Goal: Task Accomplishment & Management: Complete application form

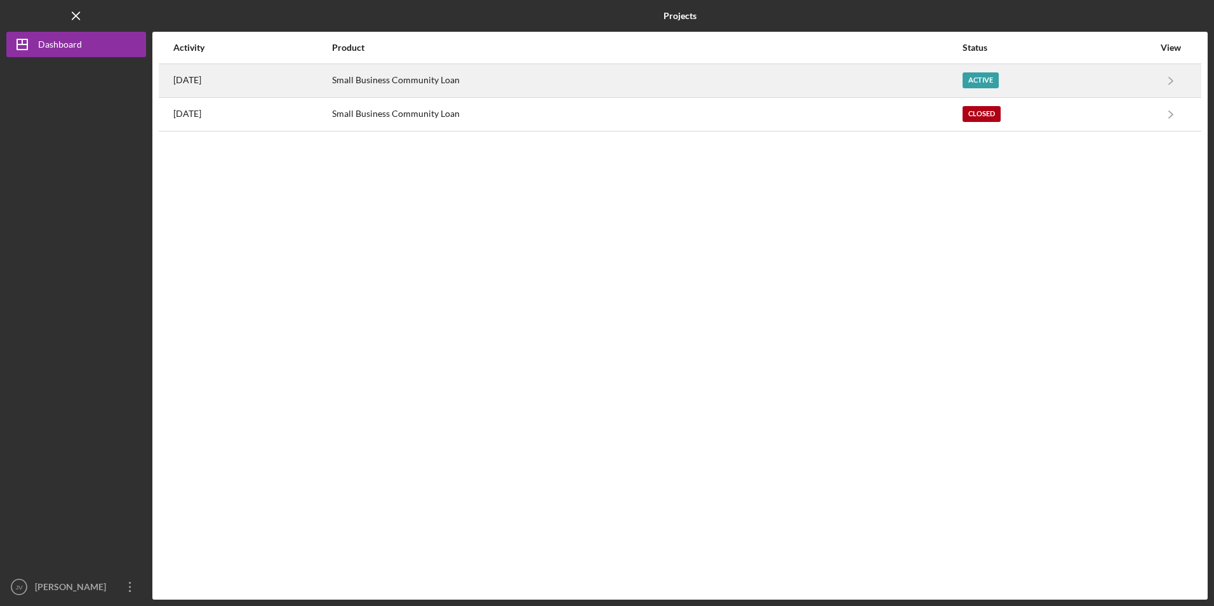
click at [475, 84] on div "Small Business Community Loan" at bounding box center [646, 81] width 629 height 32
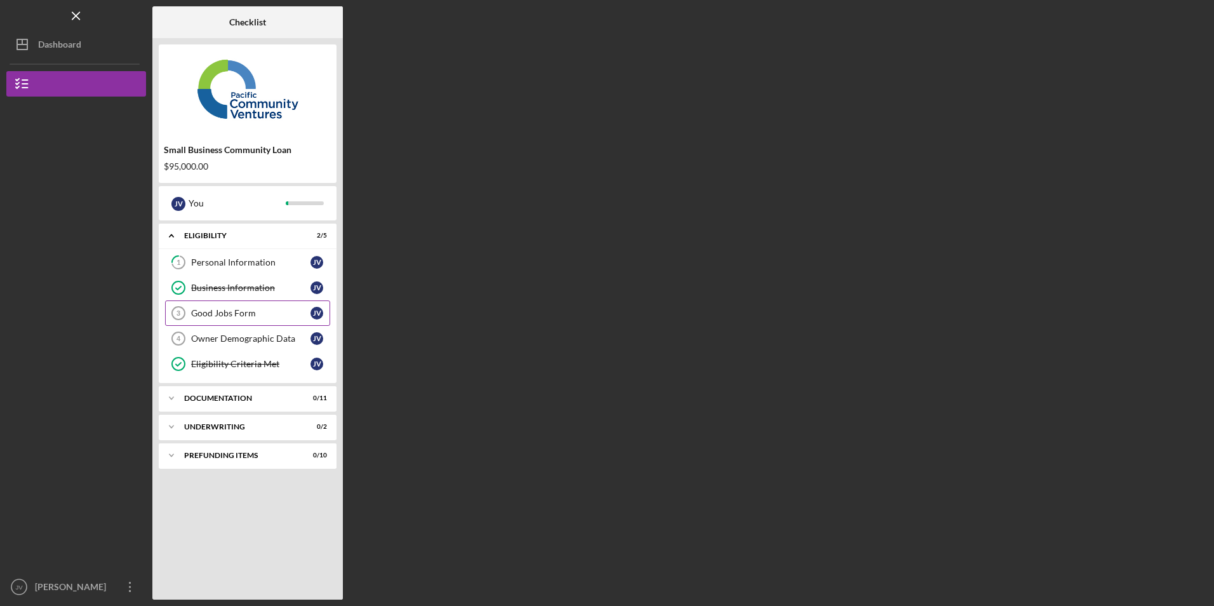
click at [209, 312] on div "Good Jobs Form" at bounding box center [250, 313] width 119 height 10
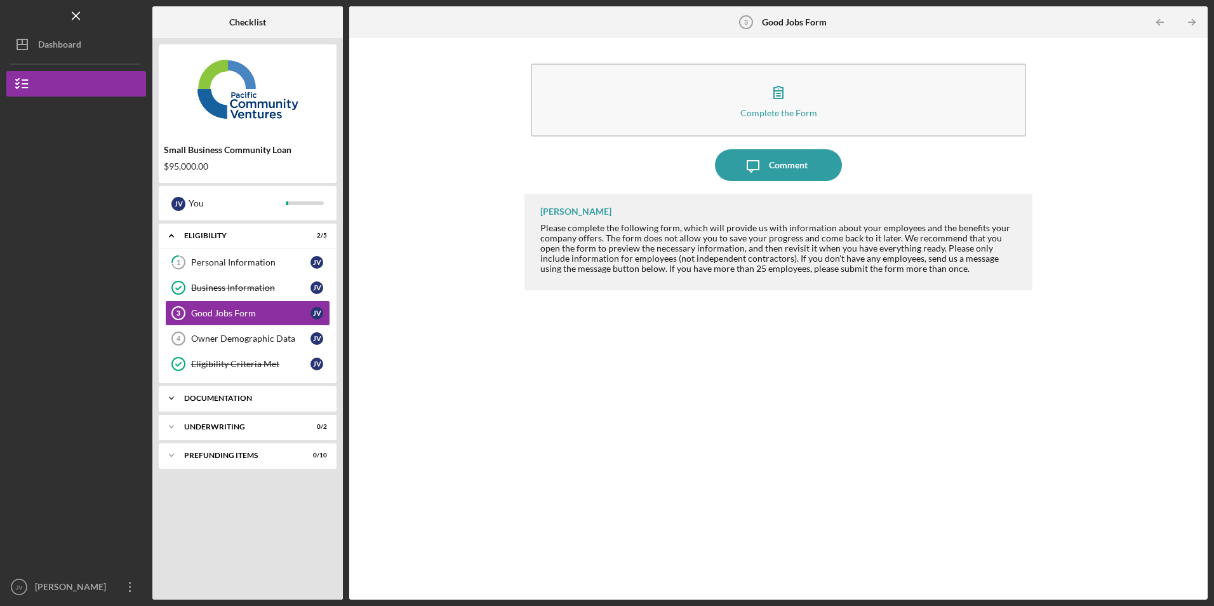
click at [215, 391] on div "Icon/Expander Documentation 0 / 11" at bounding box center [248, 397] width 178 height 25
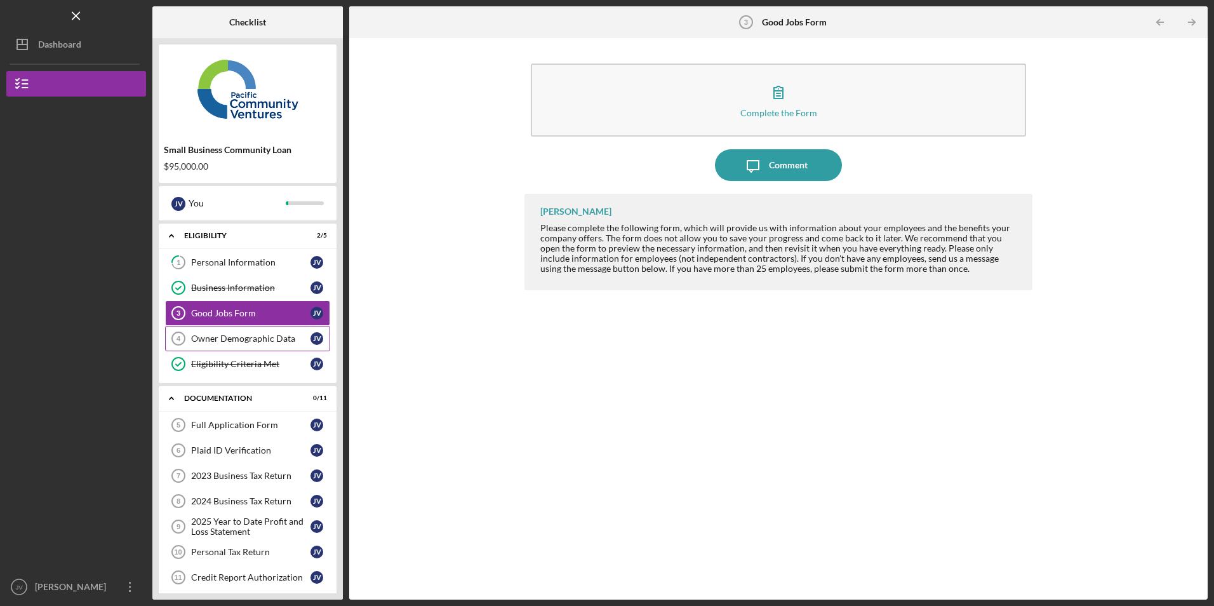
click at [219, 336] on div "Owner Demographic Data" at bounding box center [250, 338] width 119 height 10
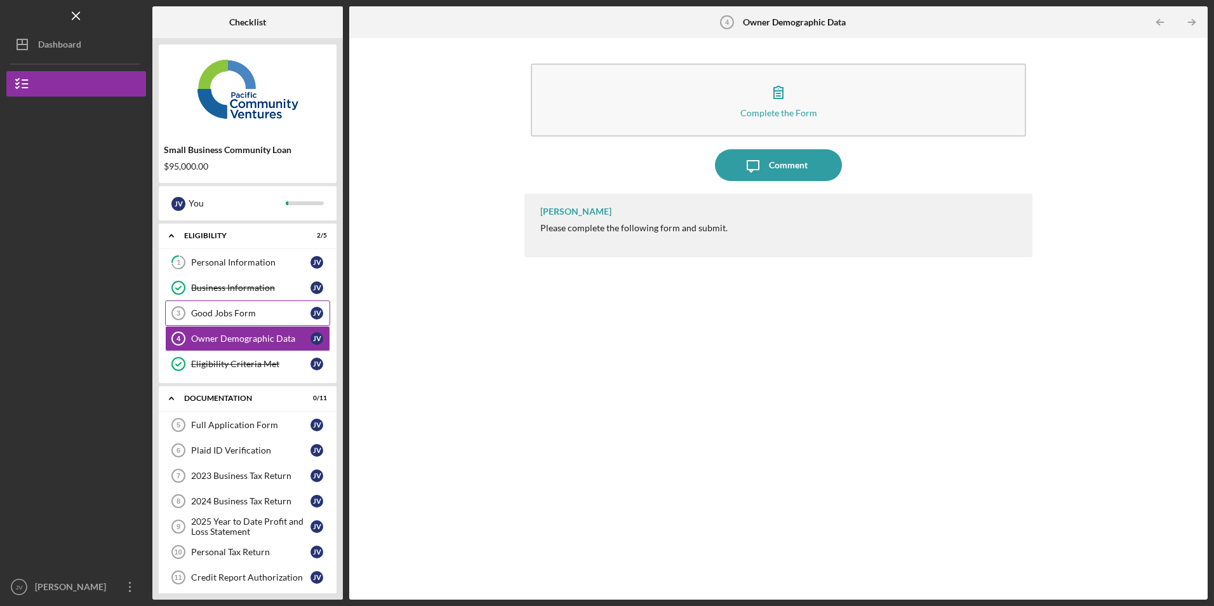
click at [225, 303] on link "Good Jobs Form 3 Good Jobs Form J V" at bounding box center [247, 312] width 165 height 25
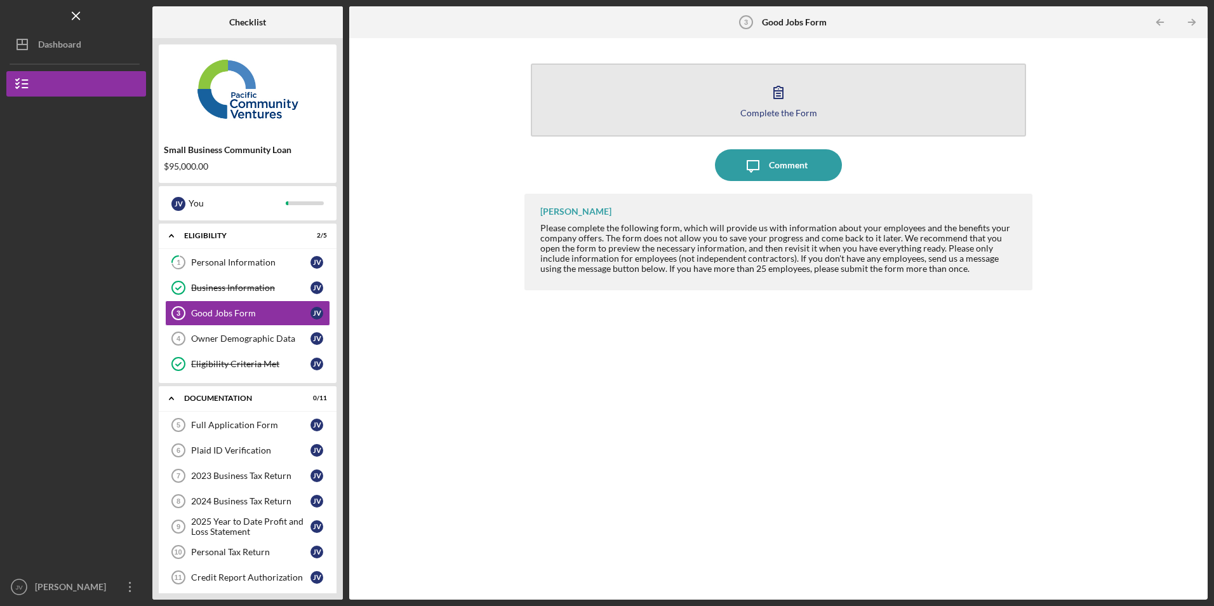
click at [667, 114] on button "Complete the Form Form" at bounding box center [778, 99] width 495 height 73
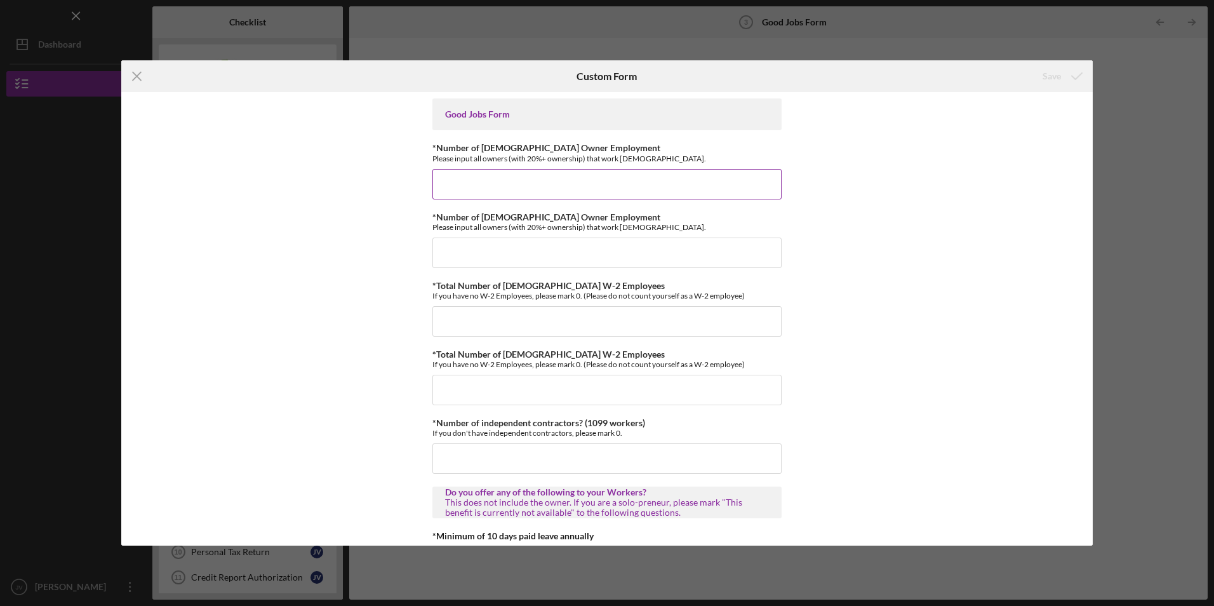
click at [500, 184] on input "*Number of [DEMOGRAPHIC_DATA] Owner Employment" at bounding box center [606, 184] width 349 height 30
type input "0"
click at [477, 253] on input "*Number of [DEMOGRAPHIC_DATA] Owner Employment" at bounding box center [606, 252] width 349 height 30
click at [478, 189] on input "0" at bounding box center [606, 184] width 349 height 30
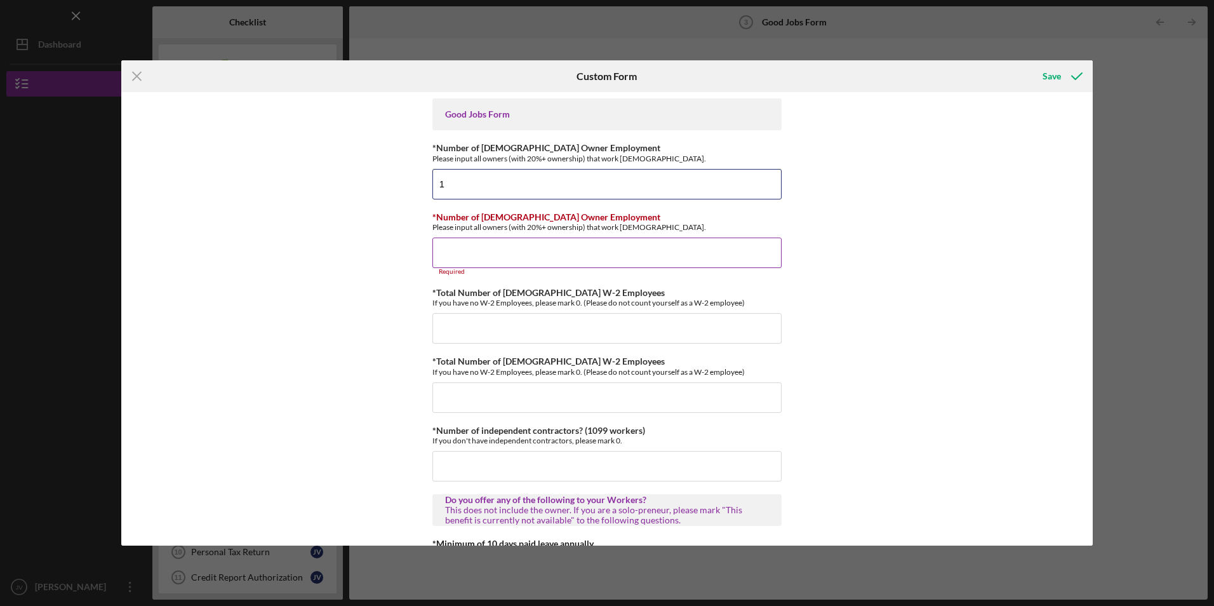
type input "1"
click at [474, 254] on input "*Number of [DEMOGRAPHIC_DATA] Owner Employment" at bounding box center [606, 252] width 349 height 30
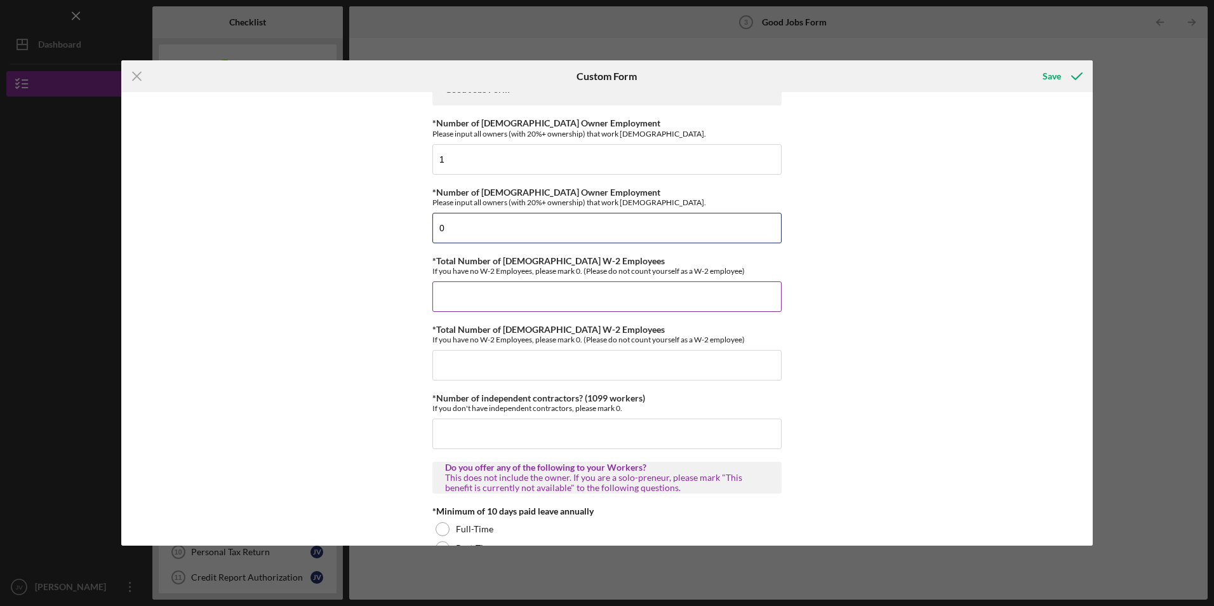
scroll to position [63, 0]
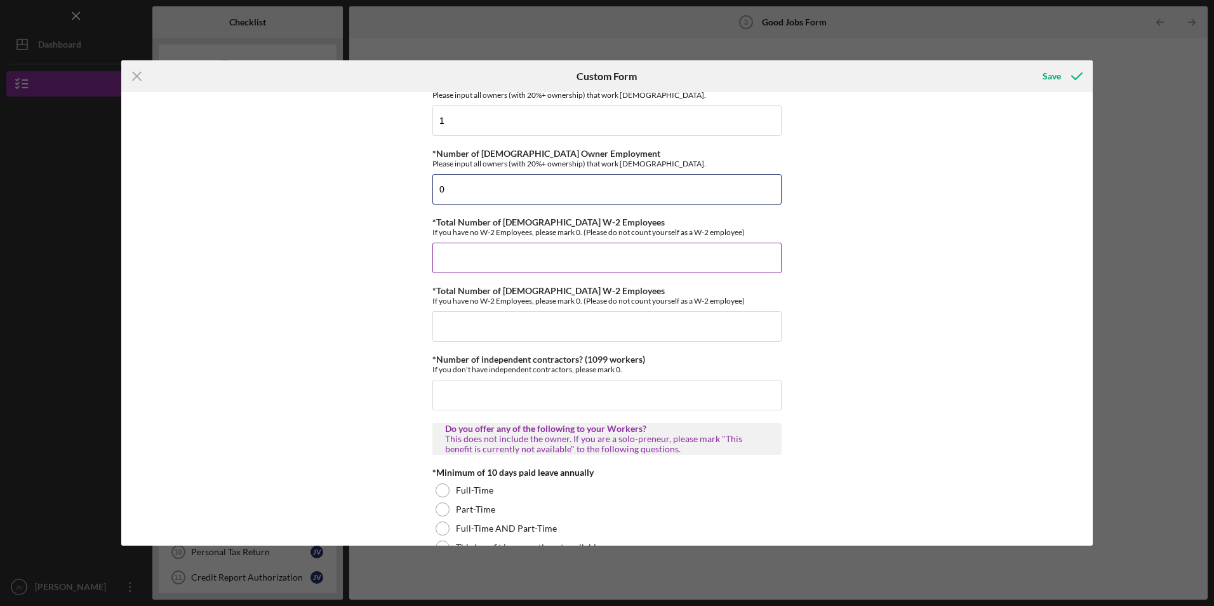
type input "0"
click at [486, 259] on input "*Total Number of [DEMOGRAPHIC_DATA] W-2 Employees" at bounding box center [606, 257] width 349 height 30
type input "0"
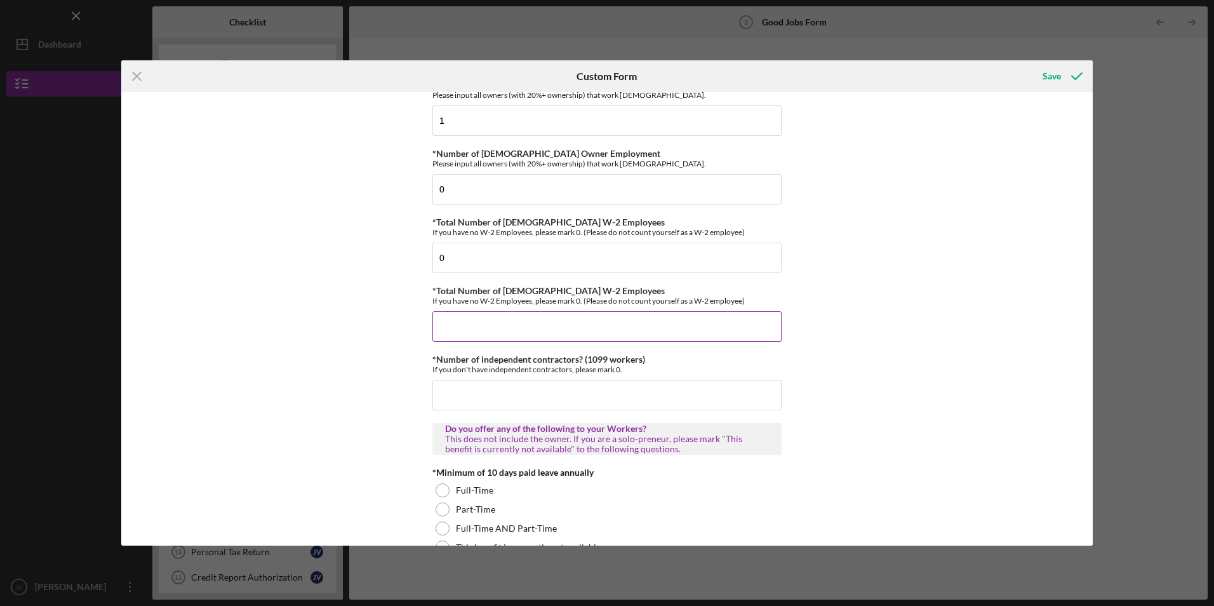
click at [451, 329] on input "*Total Number of [DEMOGRAPHIC_DATA] W-2 Employees" at bounding box center [606, 326] width 349 height 30
type input "0"
click at [458, 401] on input "*Number of independent contractors? (1099 workers)" at bounding box center [606, 395] width 349 height 30
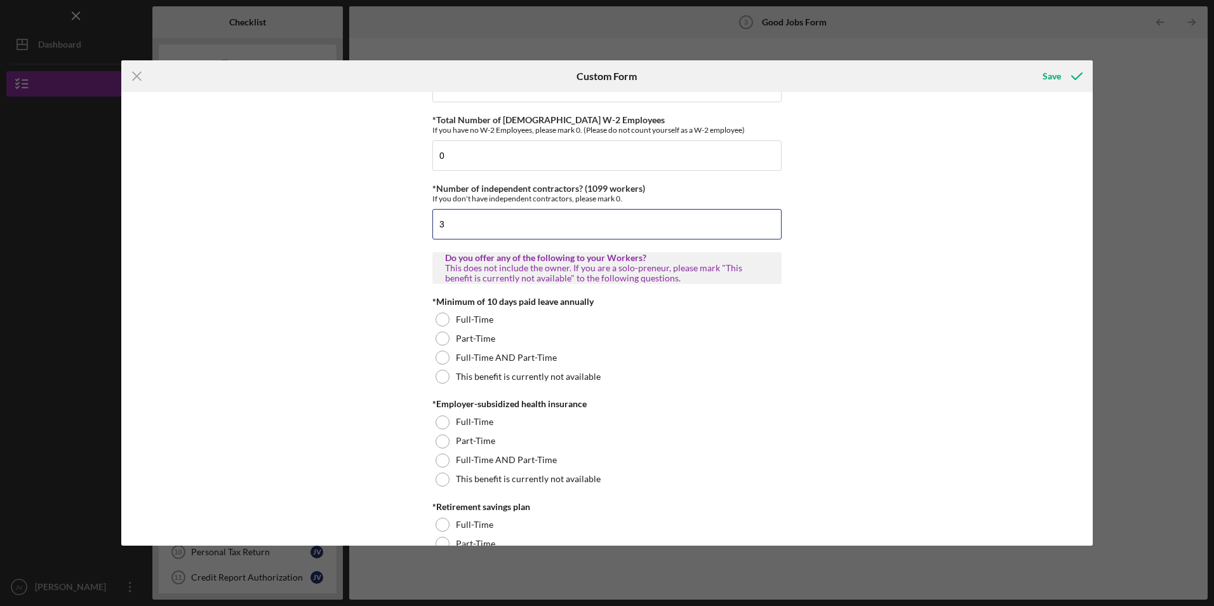
scroll to position [317, 0]
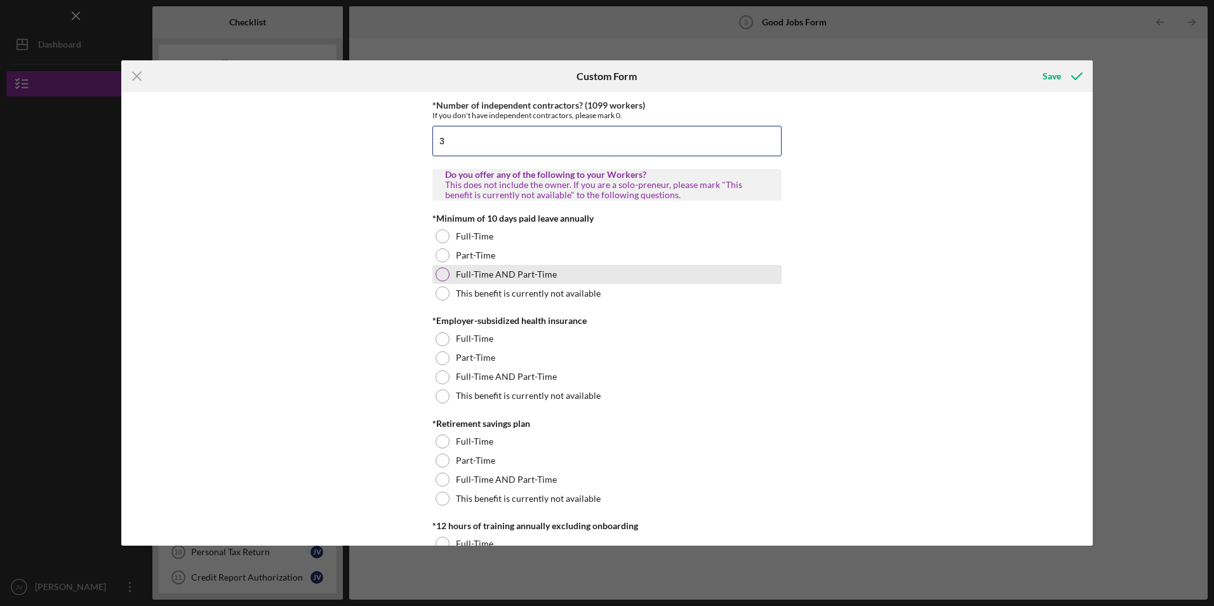
type input "3"
click at [437, 272] on div at bounding box center [442, 274] width 14 height 14
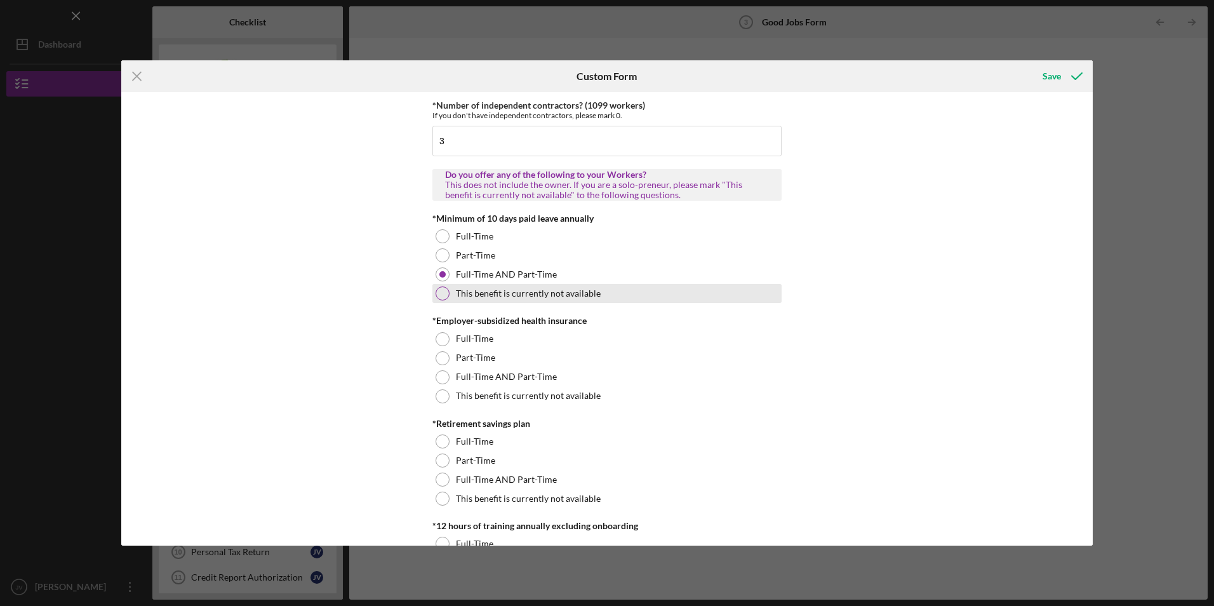
scroll to position [381, 0]
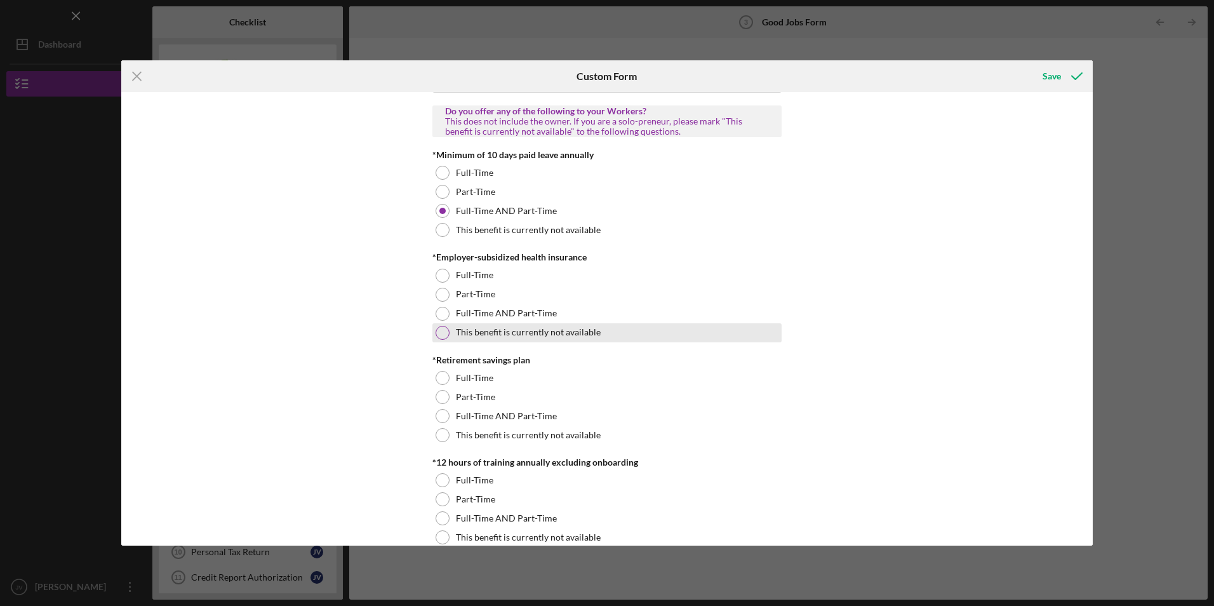
click at [439, 329] on div at bounding box center [442, 333] width 14 height 14
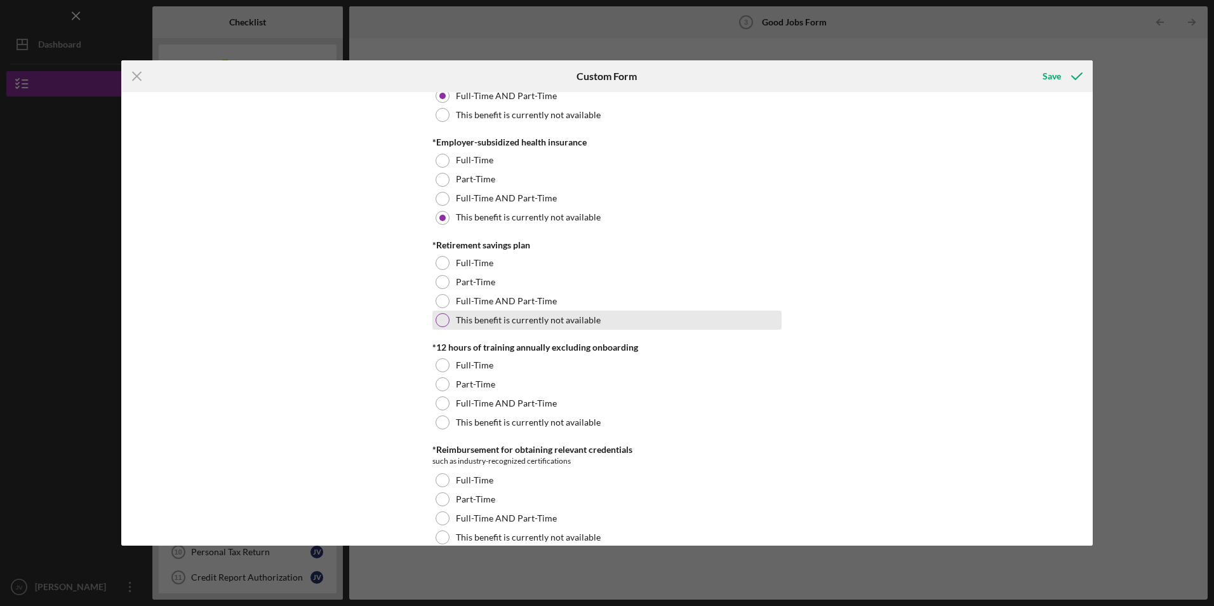
scroll to position [508, 0]
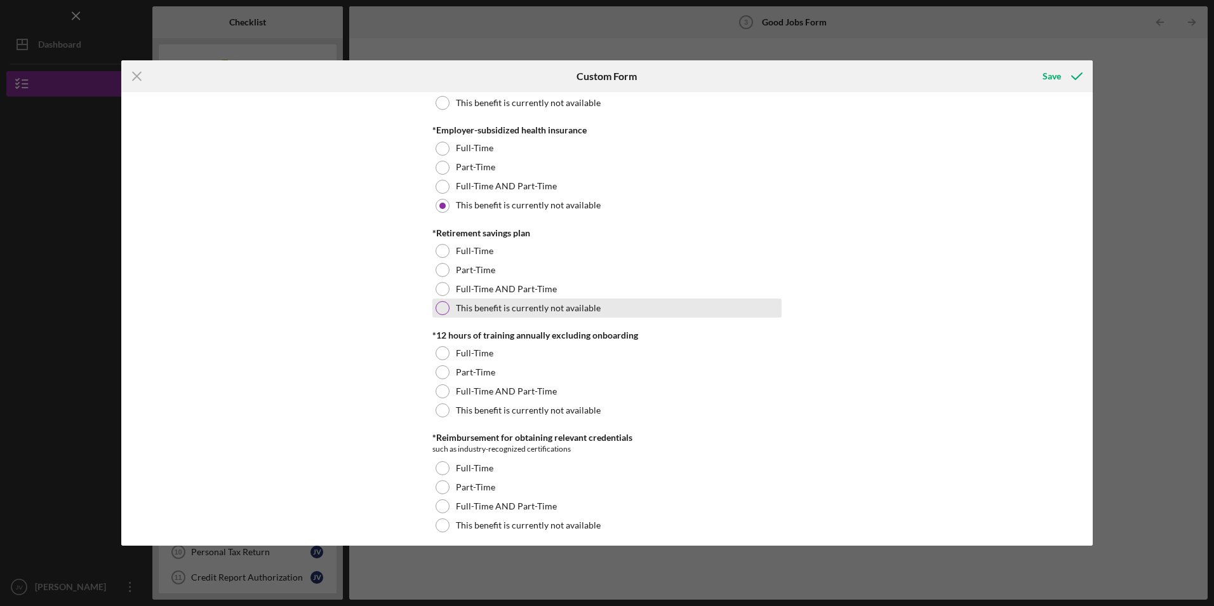
click at [441, 305] on div at bounding box center [442, 308] width 14 height 14
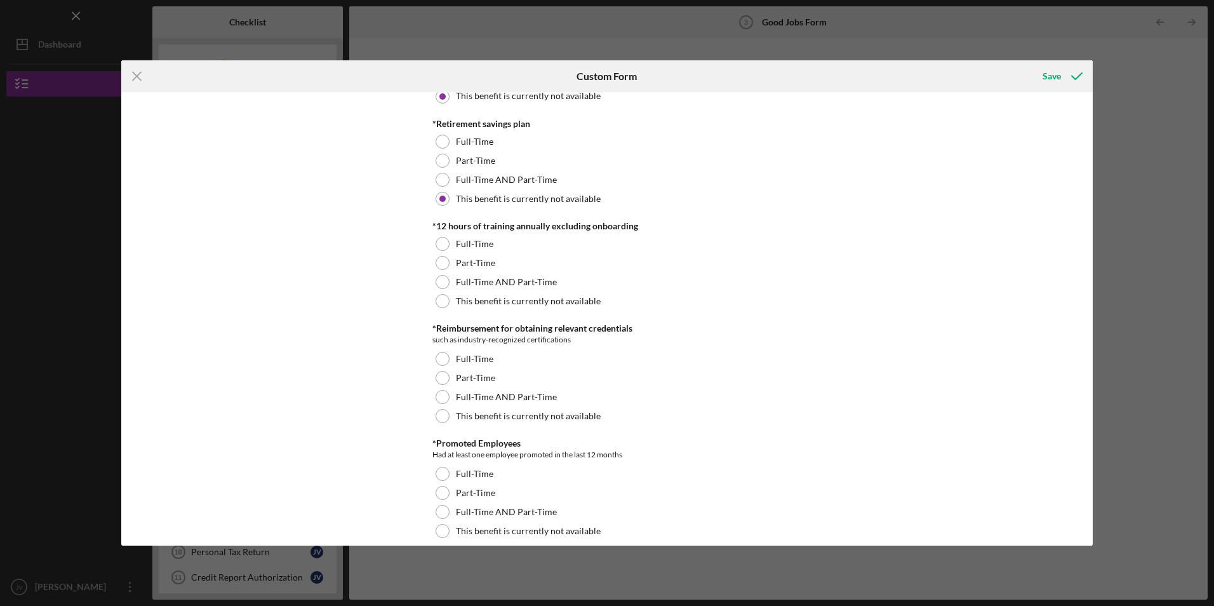
scroll to position [635, 0]
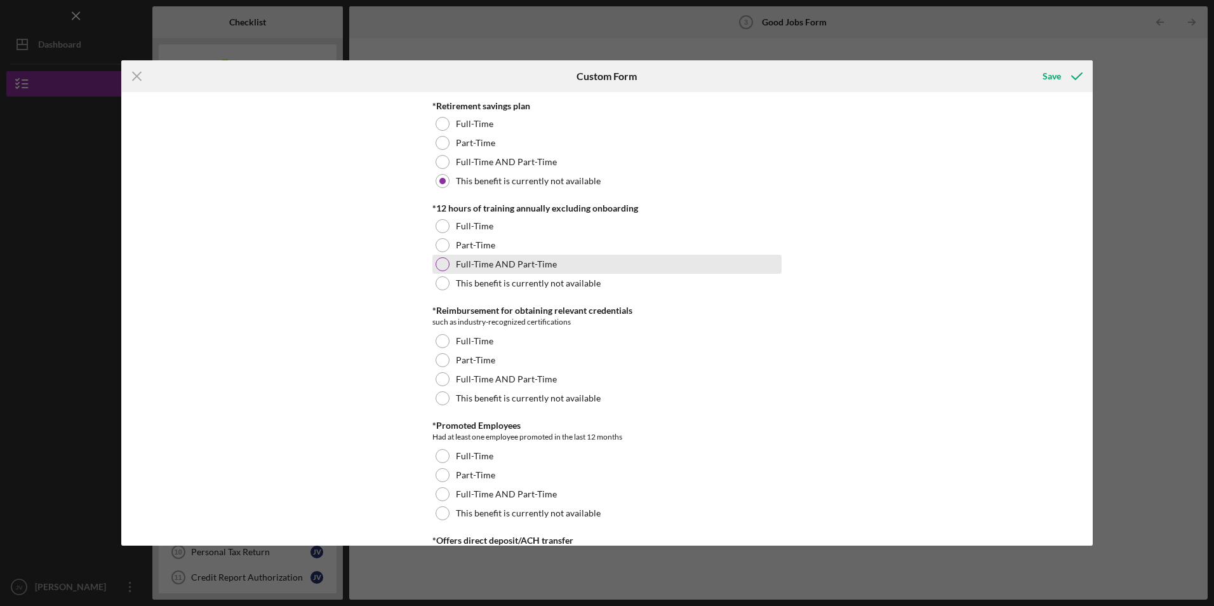
click at [441, 261] on div at bounding box center [442, 264] width 14 height 14
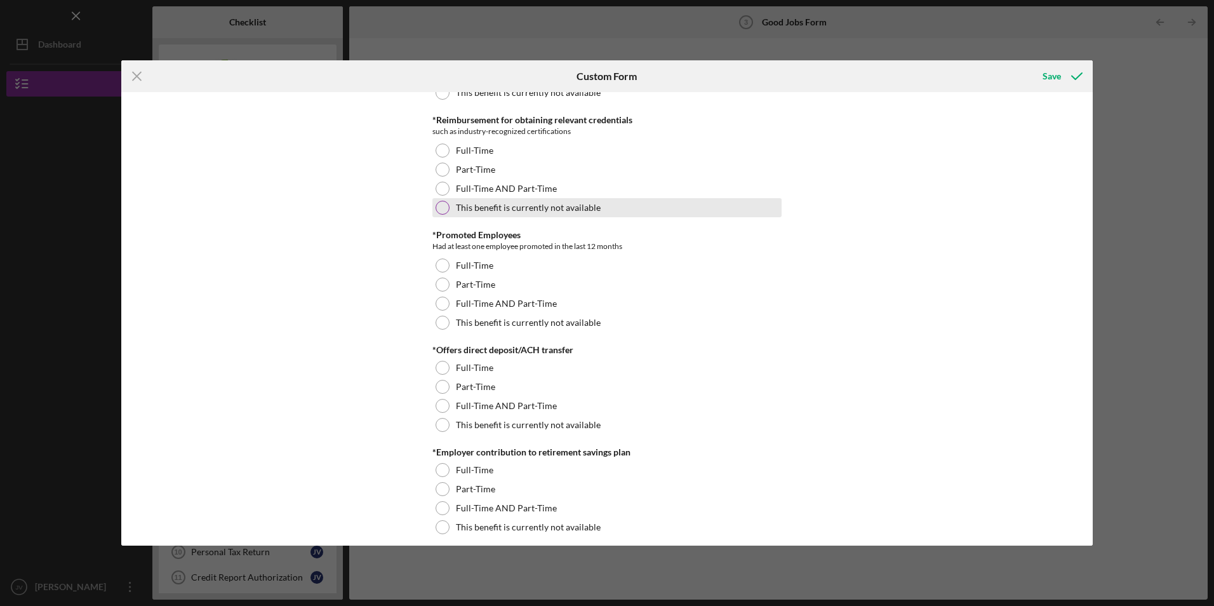
scroll to position [762, 0]
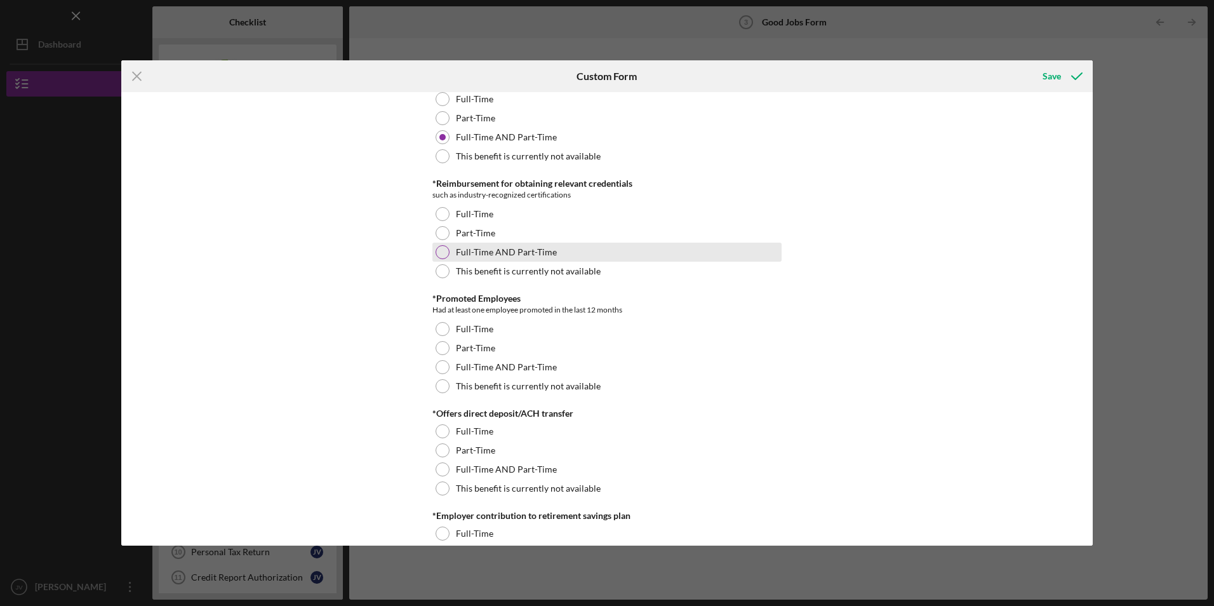
click at [439, 252] on div at bounding box center [442, 252] width 14 height 14
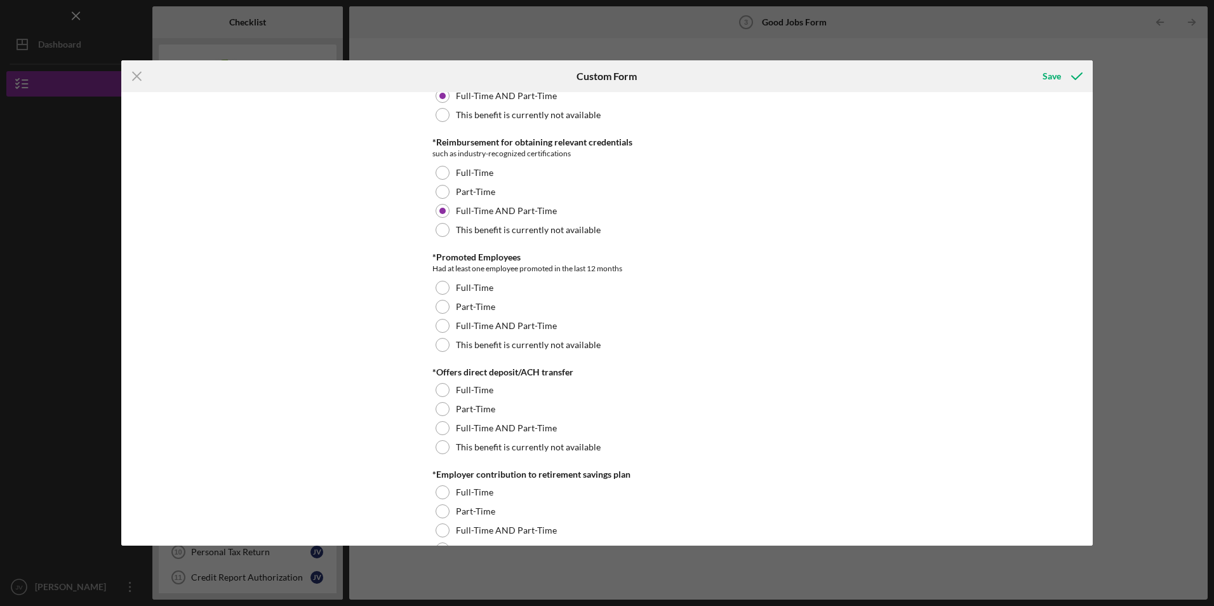
scroll to position [825, 0]
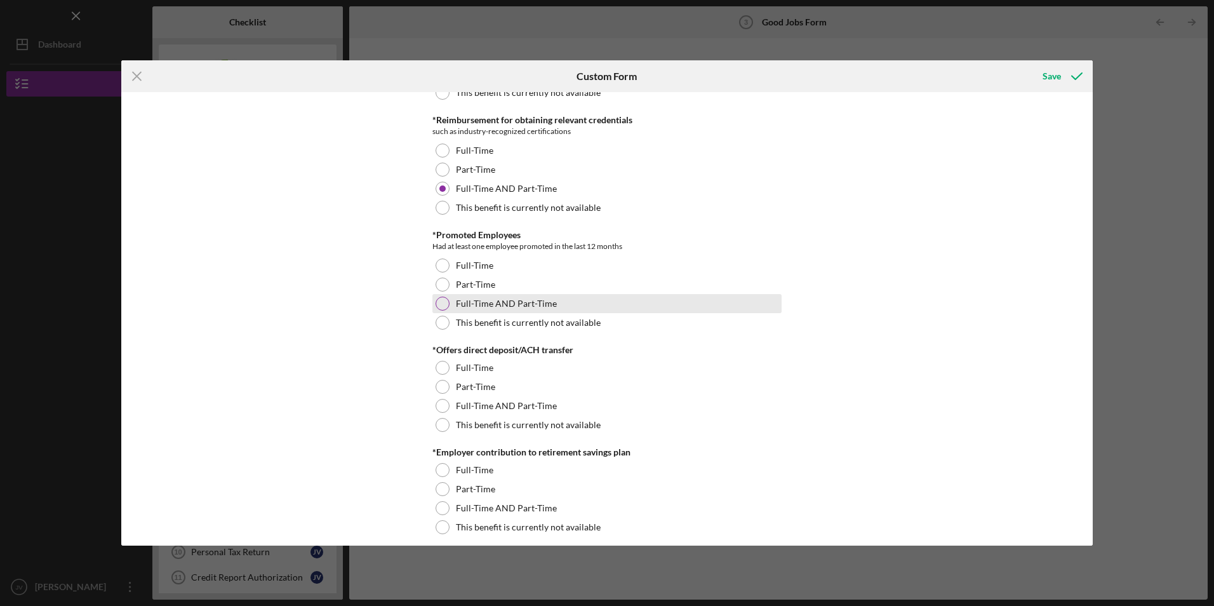
click at [440, 303] on div at bounding box center [442, 303] width 14 height 14
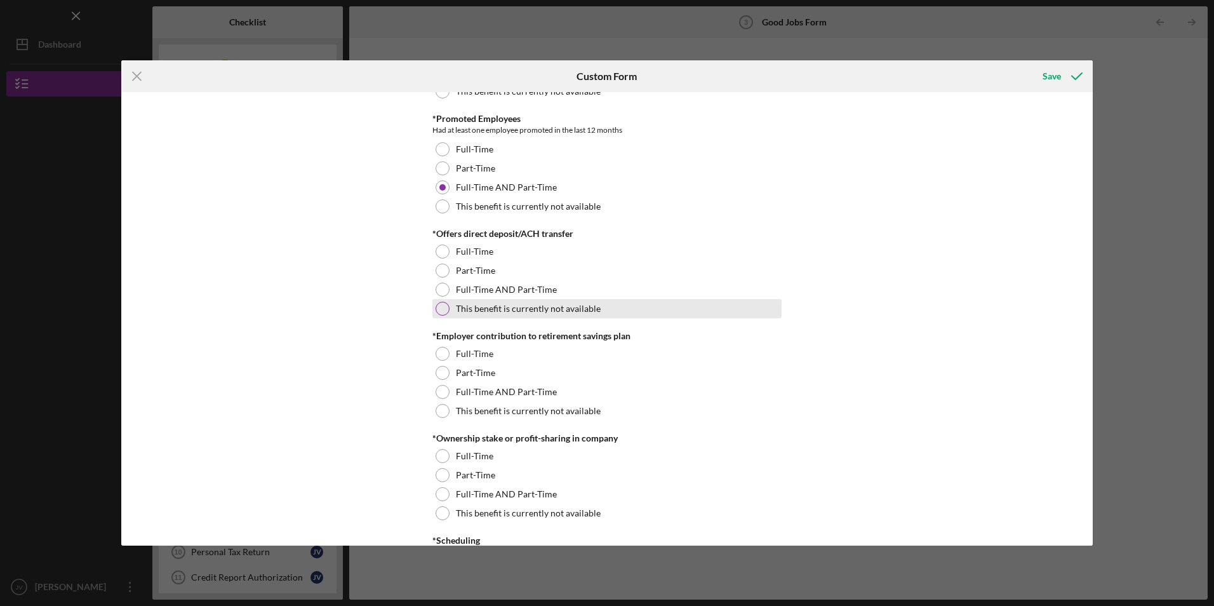
scroll to position [952, 0]
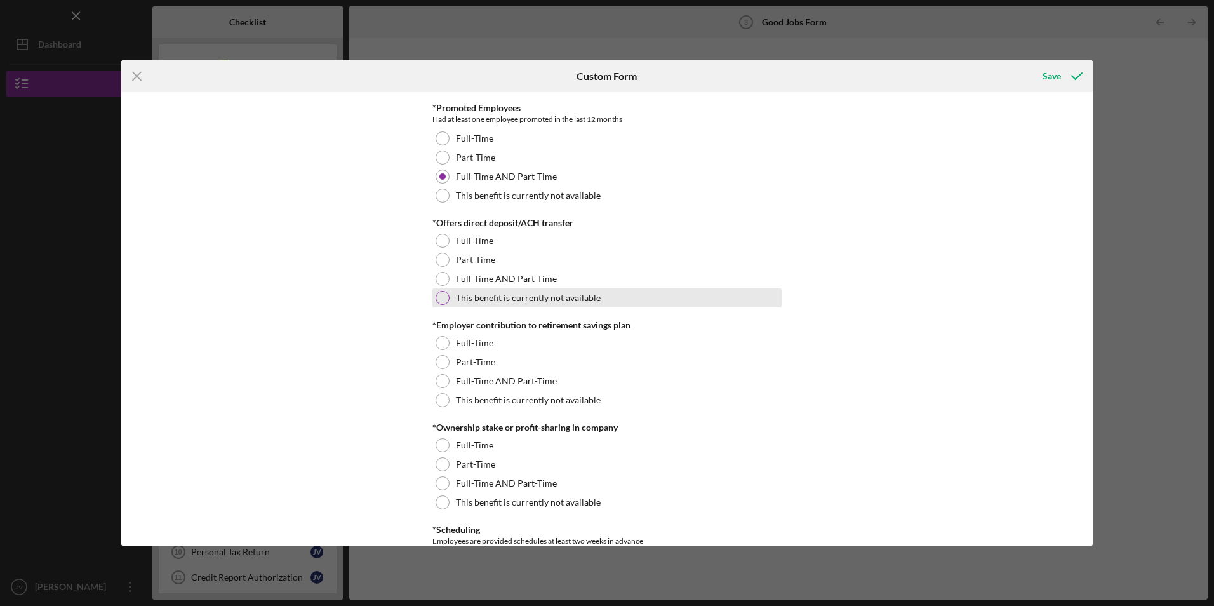
click at [439, 301] on div at bounding box center [442, 298] width 14 height 14
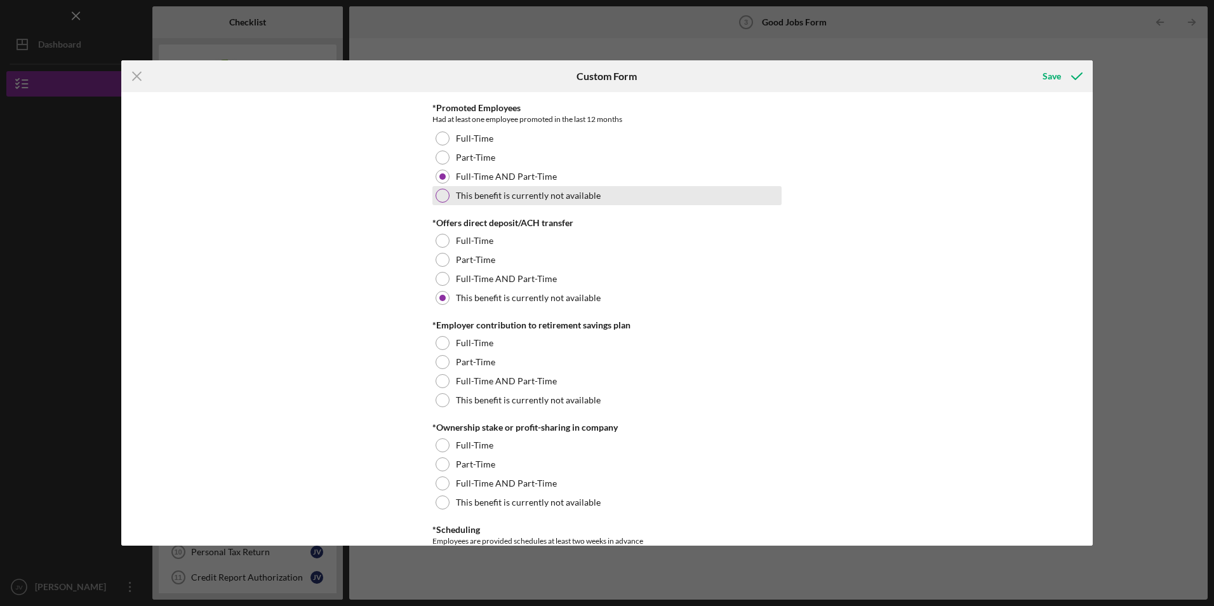
click at [439, 199] on div at bounding box center [442, 196] width 14 height 14
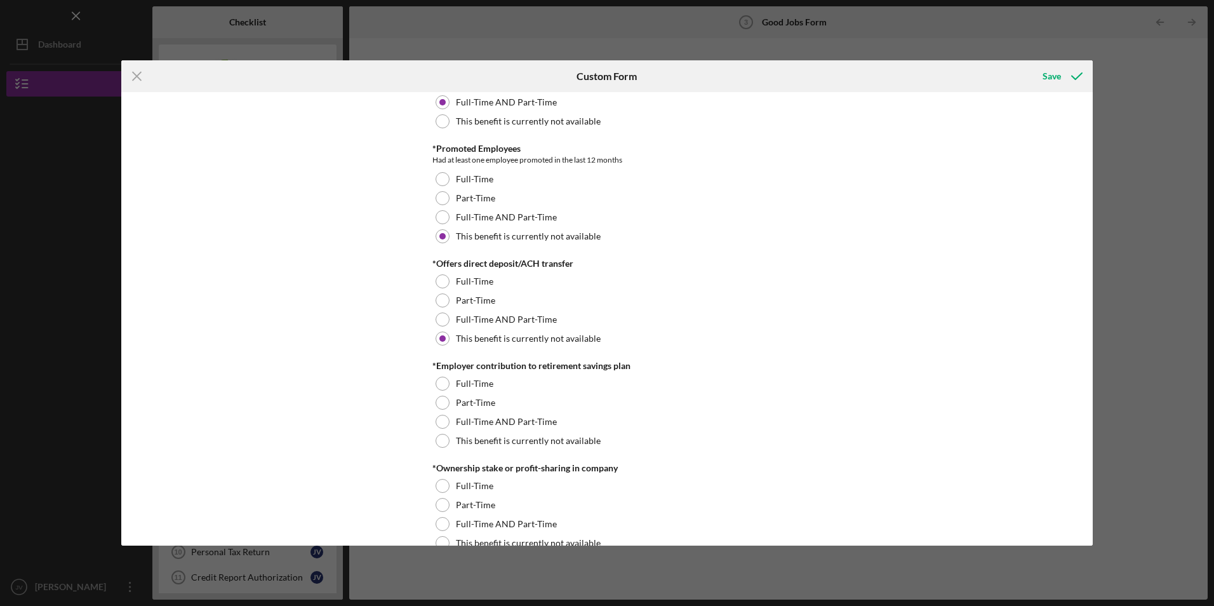
scroll to position [825, 0]
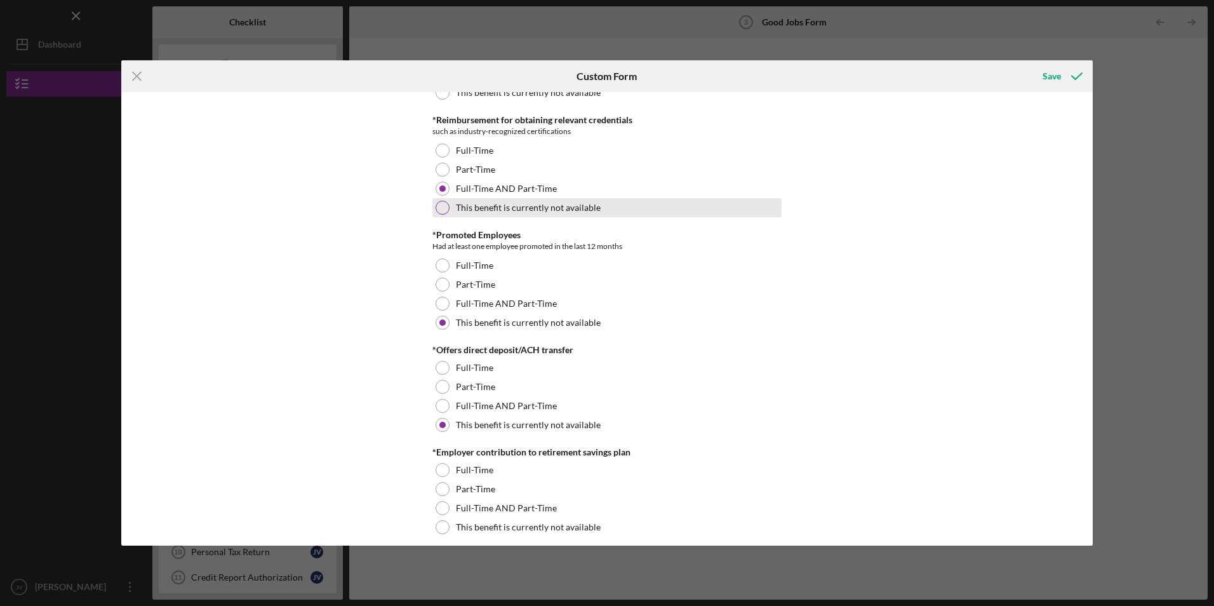
click at [441, 209] on div at bounding box center [442, 208] width 14 height 14
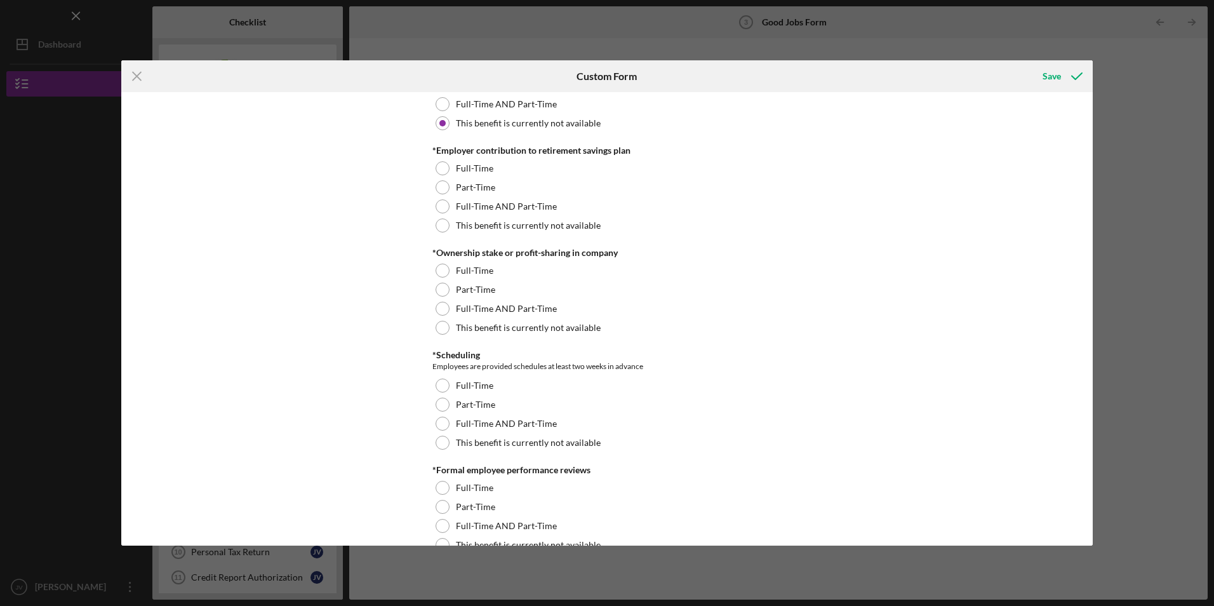
scroll to position [1143, 0]
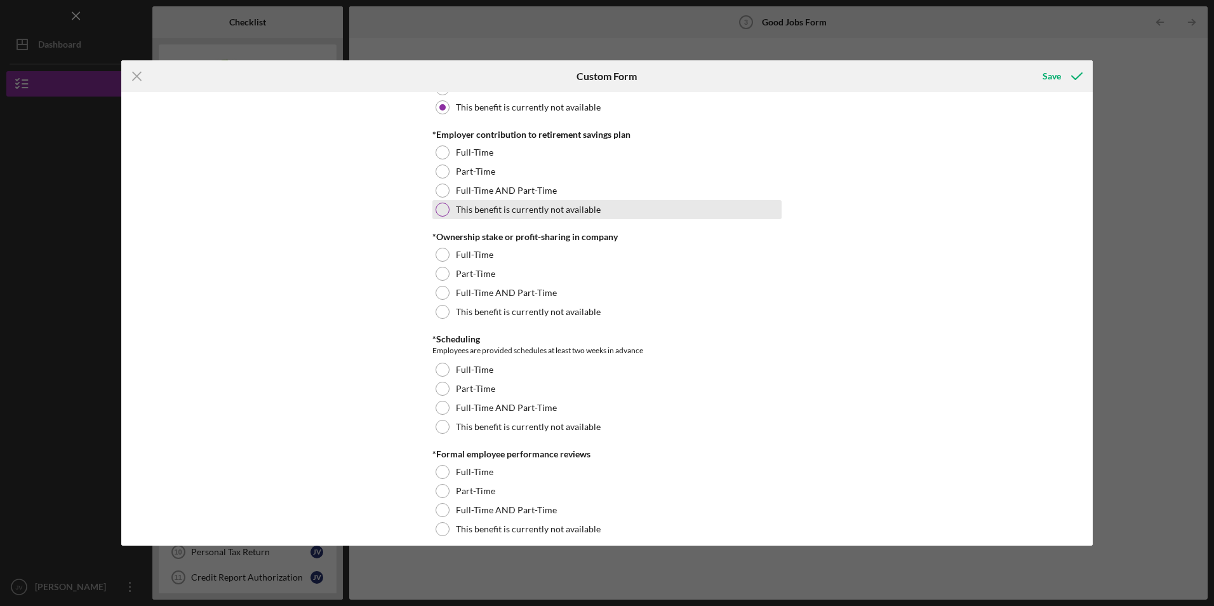
click at [437, 206] on div at bounding box center [442, 209] width 14 height 14
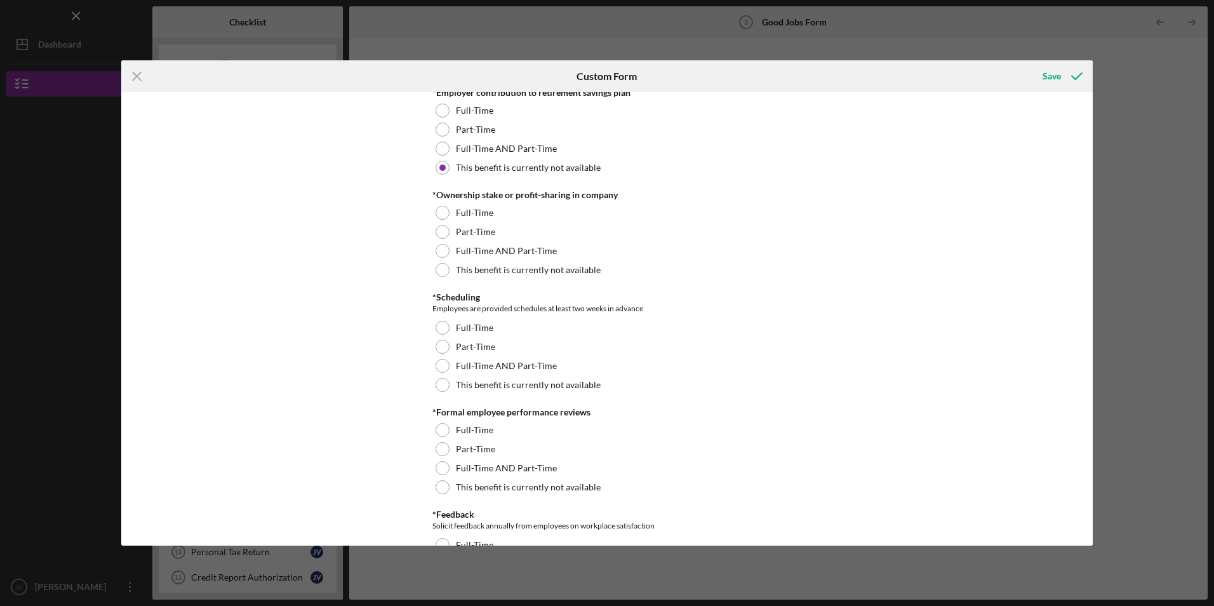
scroll to position [1206, 0]
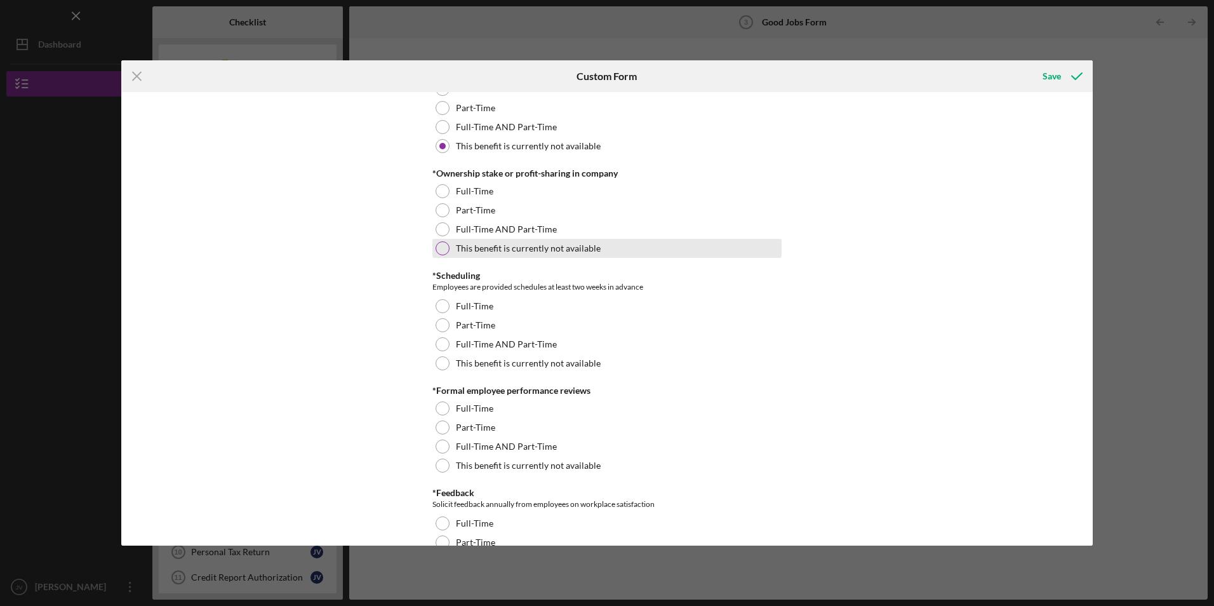
click at [440, 248] on div at bounding box center [442, 248] width 14 height 14
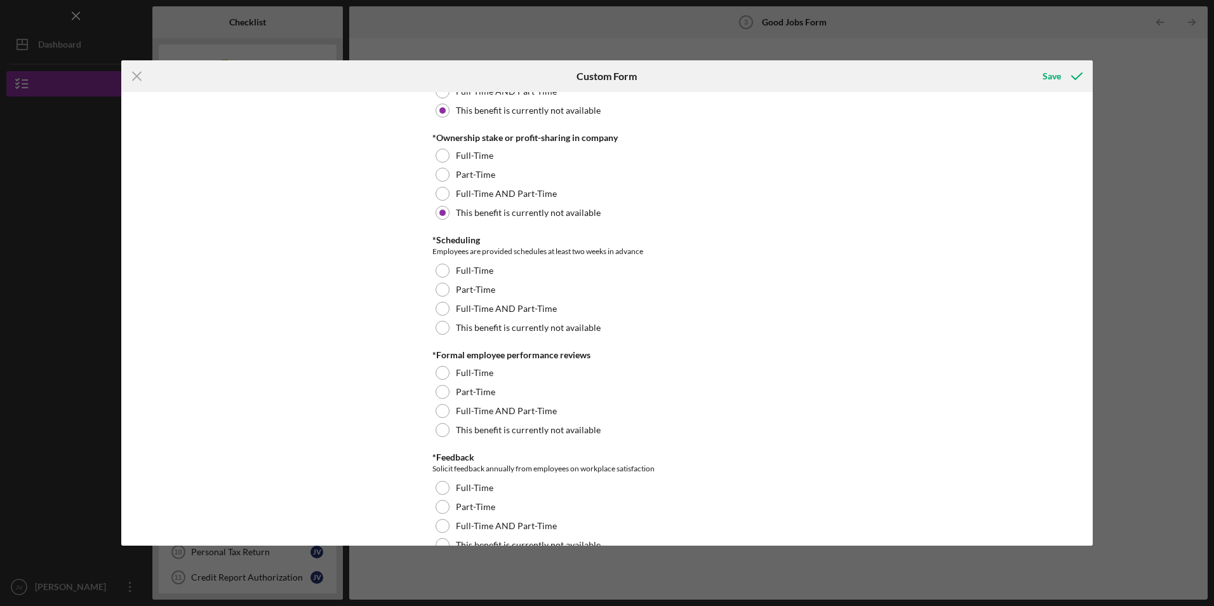
scroll to position [1270, 0]
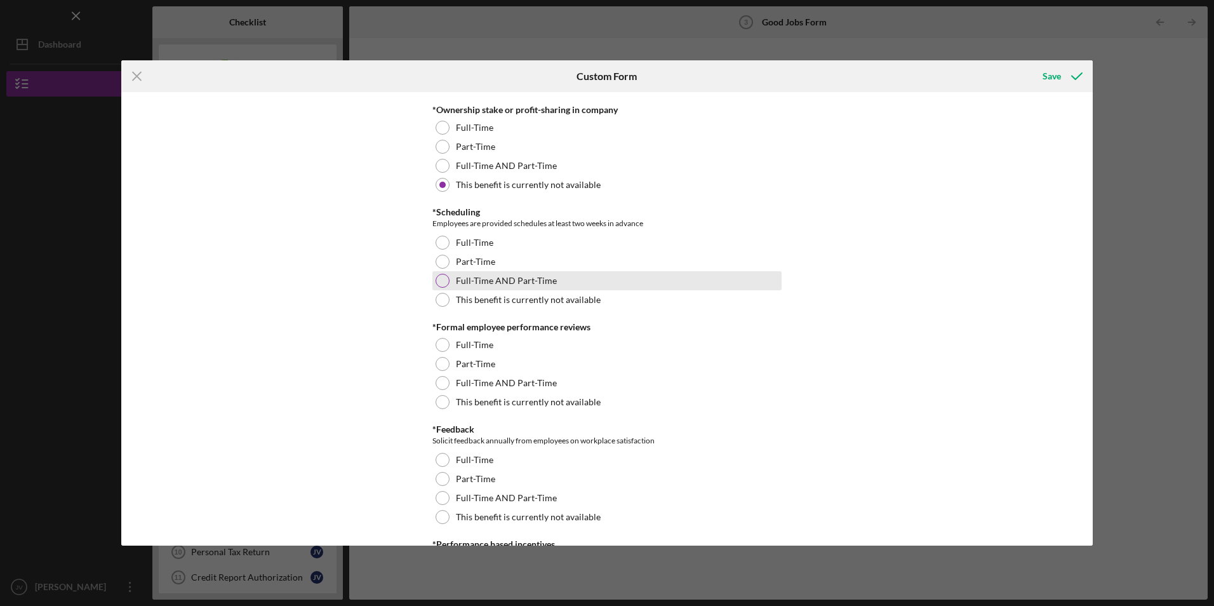
click at [439, 281] on div at bounding box center [442, 281] width 14 height 14
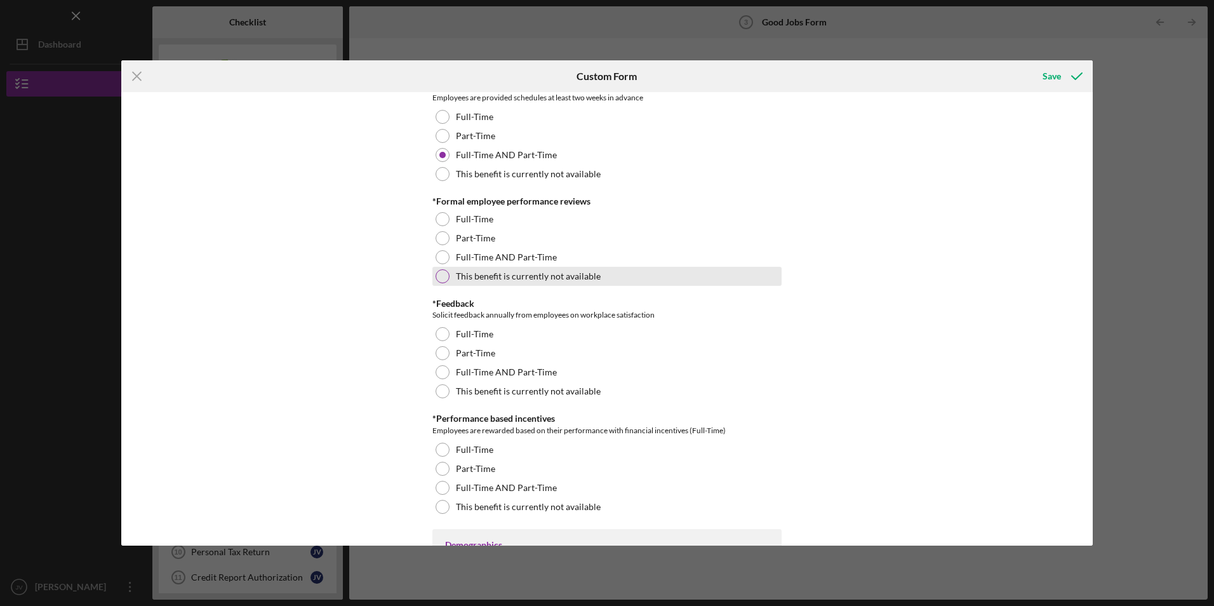
scroll to position [1397, 0]
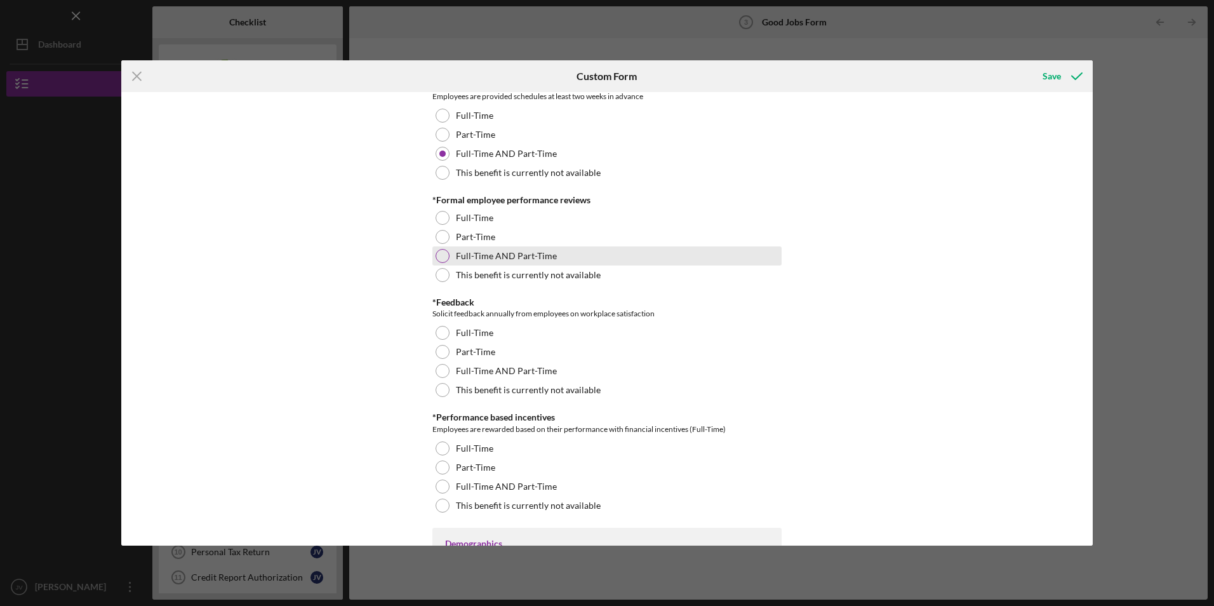
click at [441, 259] on div at bounding box center [442, 256] width 14 height 14
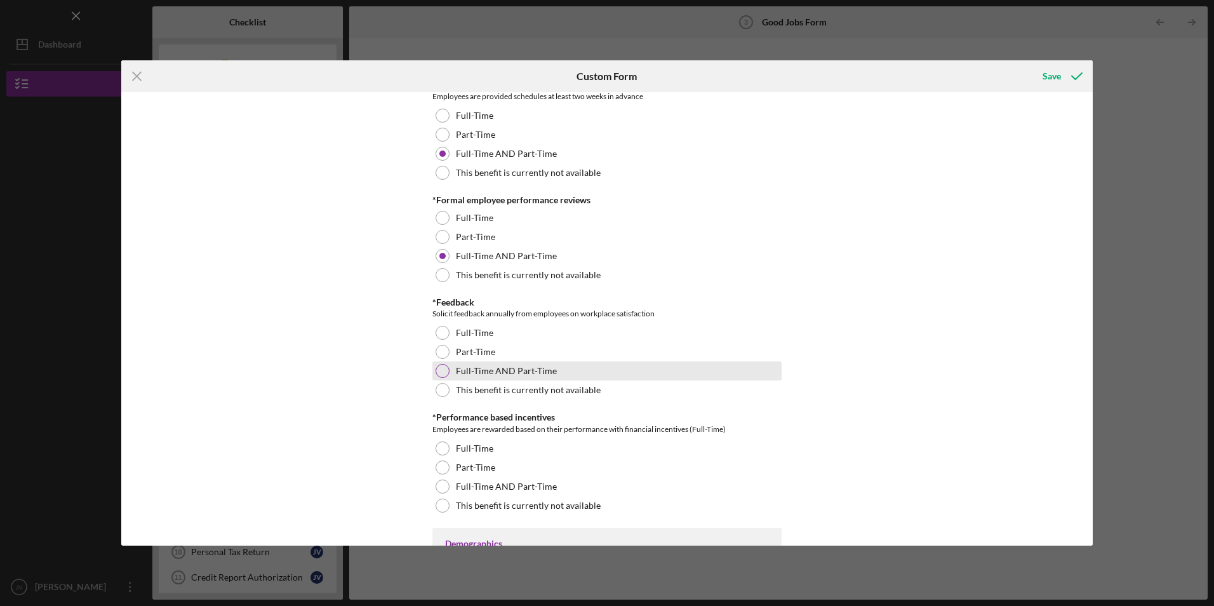
click at [440, 372] on div at bounding box center [442, 371] width 14 height 14
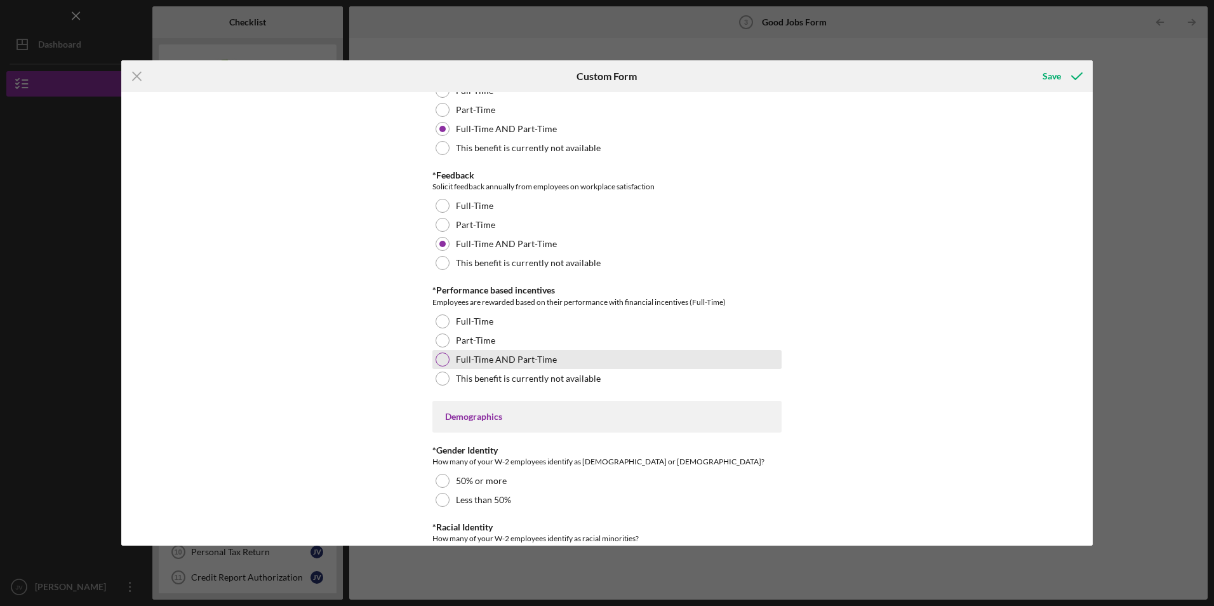
click at [439, 357] on div at bounding box center [442, 359] width 14 height 14
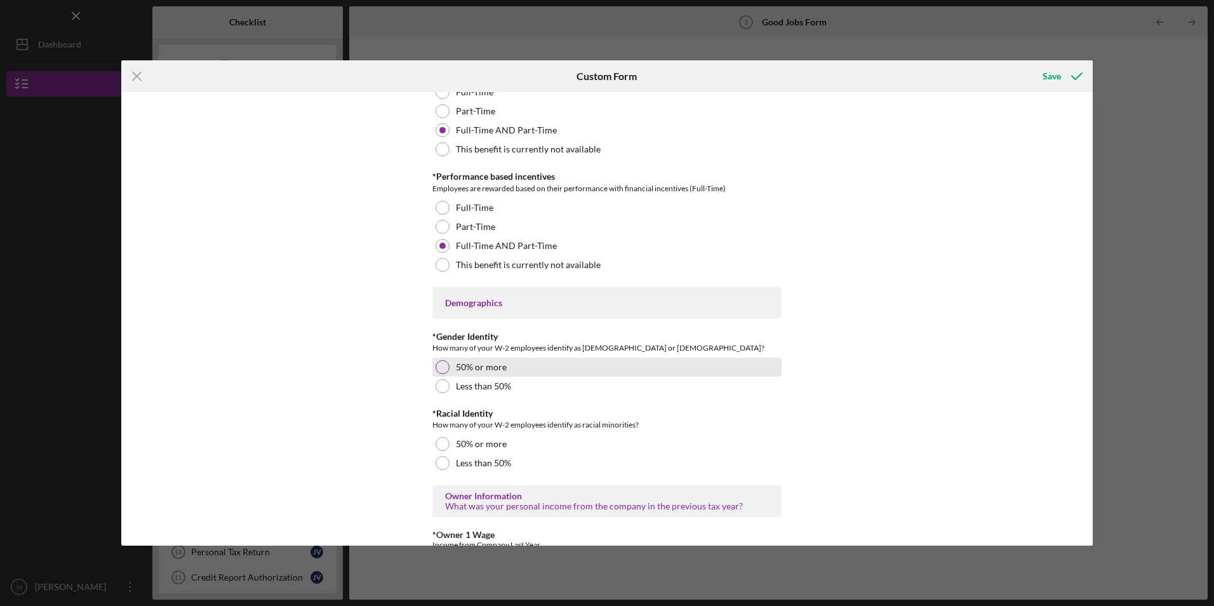
scroll to position [1650, 0]
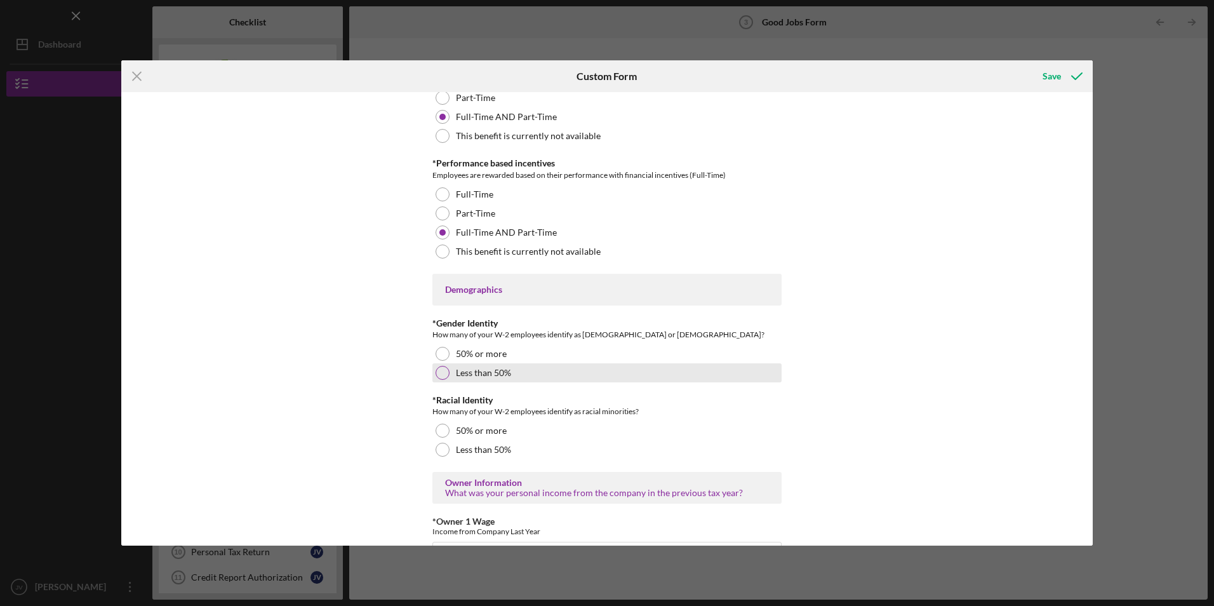
click at [440, 371] on div at bounding box center [442, 373] width 14 height 14
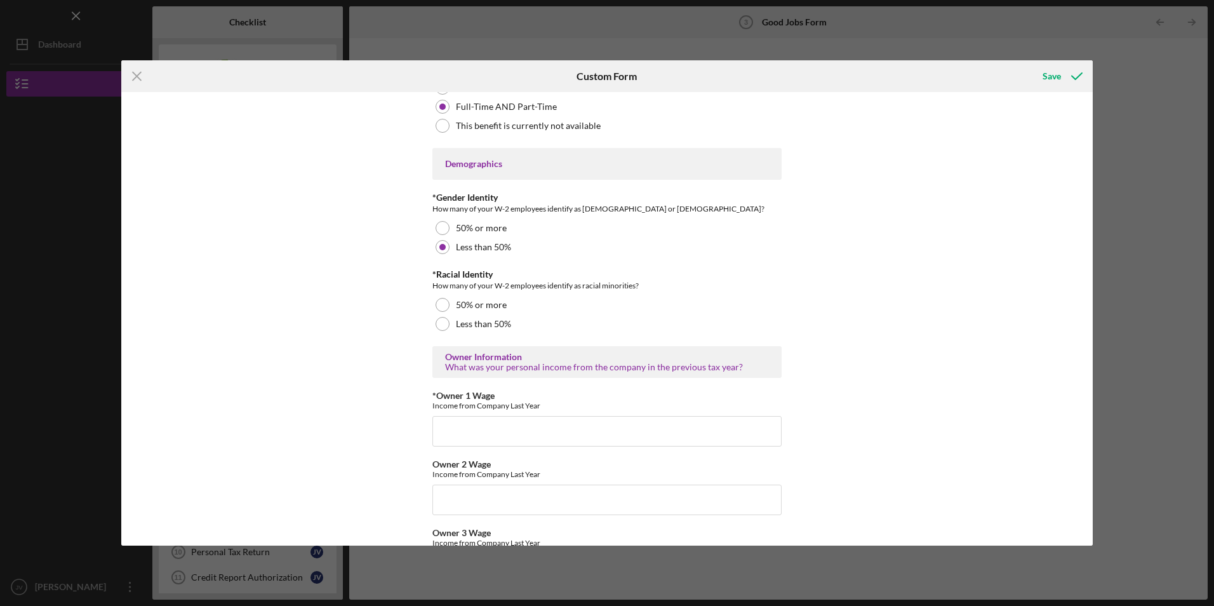
scroll to position [1777, 0]
click at [441, 312] on div "50% or more" at bounding box center [606, 303] width 349 height 19
click at [458, 424] on input "*Owner 1 Wage" at bounding box center [606, 430] width 349 height 30
type input "3"
type input "4"
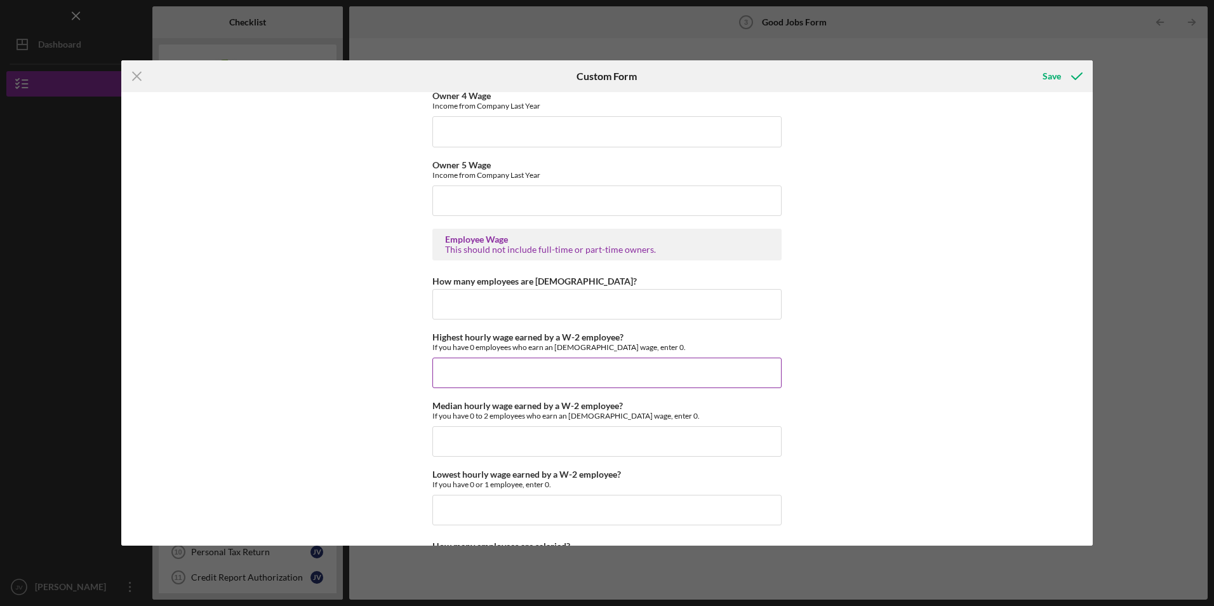
scroll to position [2285, 0]
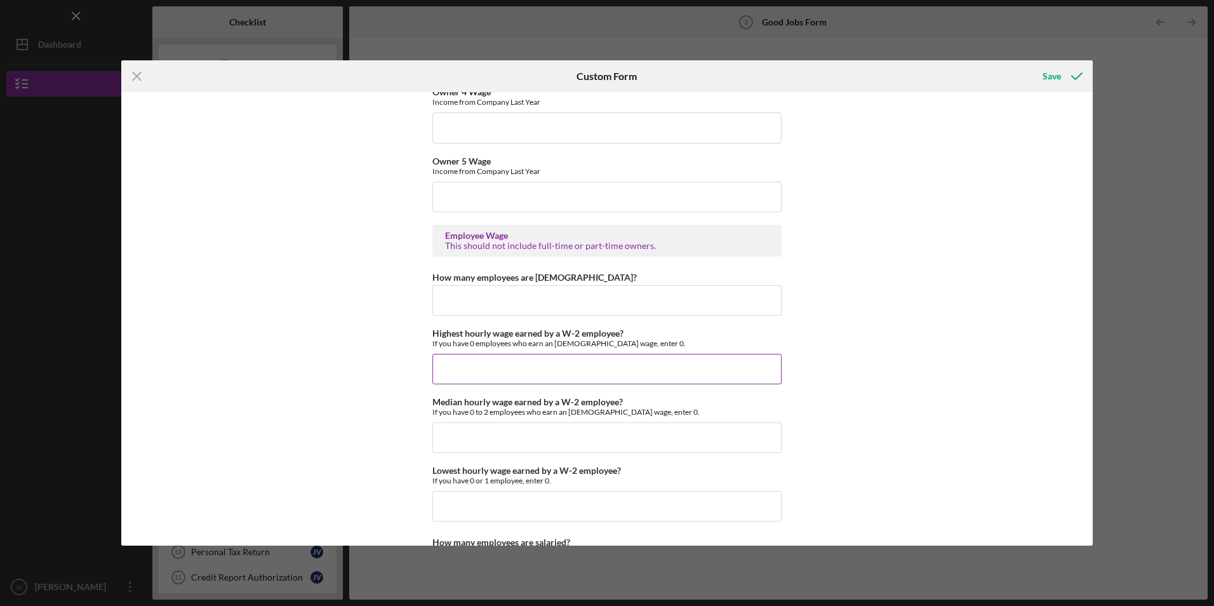
type input "48000"
click at [463, 364] on input "Highest hourly wage earned by a W-2 employee?" at bounding box center [606, 369] width 349 height 30
type input "$2"
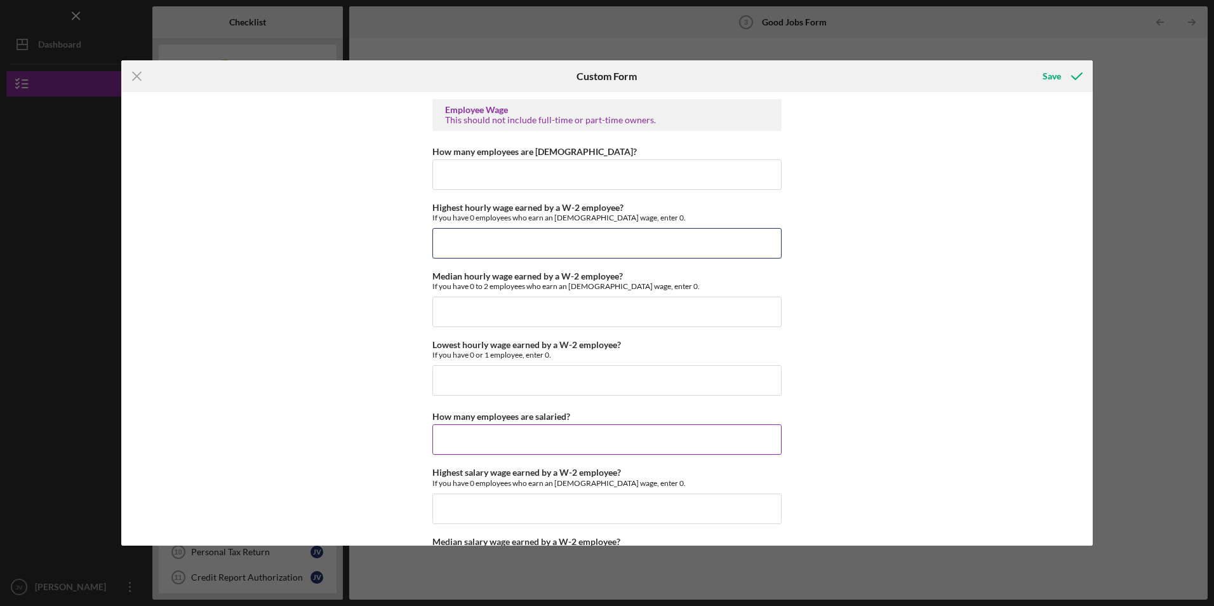
scroll to position [2412, 0]
click at [584, 185] on input "How many employees are [DEMOGRAPHIC_DATA]?" at bounding box center [606, 173] width 349 height 30
type input "3"
click at [547, 256] on input "Highest hourly wage earned by a W-2 employee?" at bounding box center [606, 242] width 349 height 30
type input "$26"
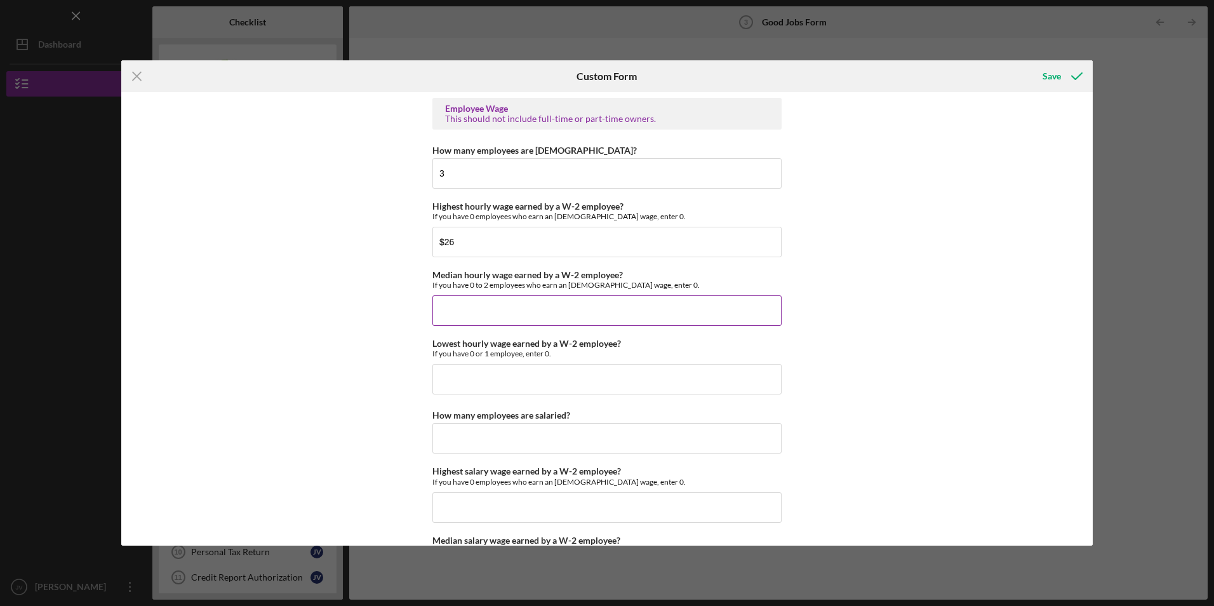
click at [484, 316] on input "Median hourly wage earned by a W-2 employee?" at bounding box center [606, 310] width 349 height 30
type input "$24"
click at [536, 373] on input "Lowest hourly wage earned by a W-2 employee?" at bounding box center [606, 379] width 349 height 30
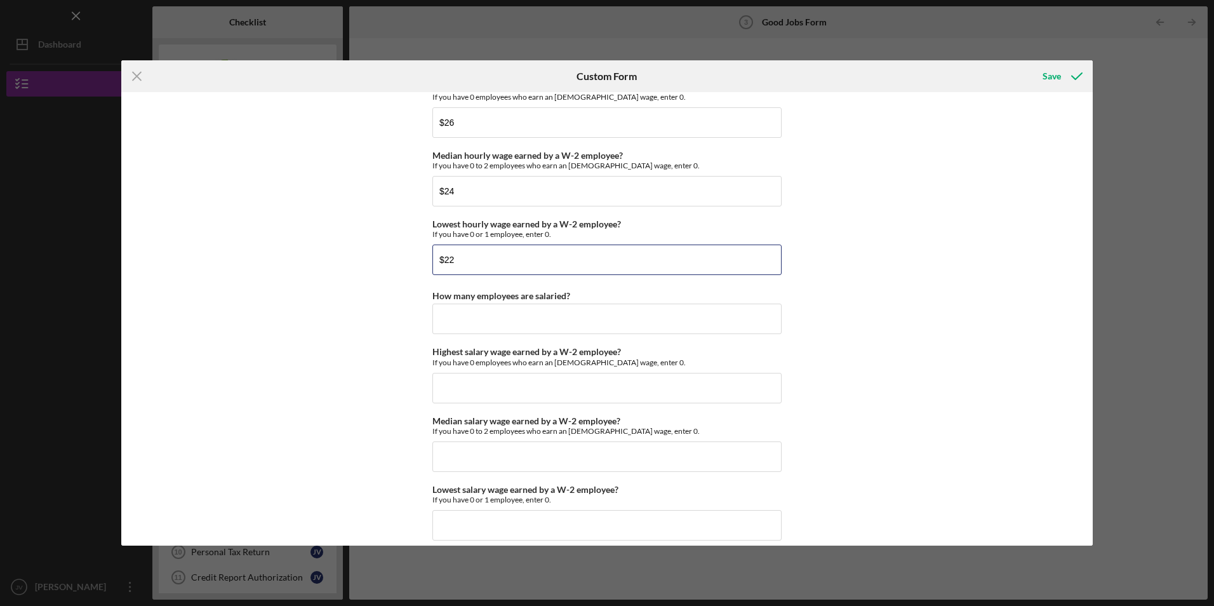
scroll to position [2539, 0]
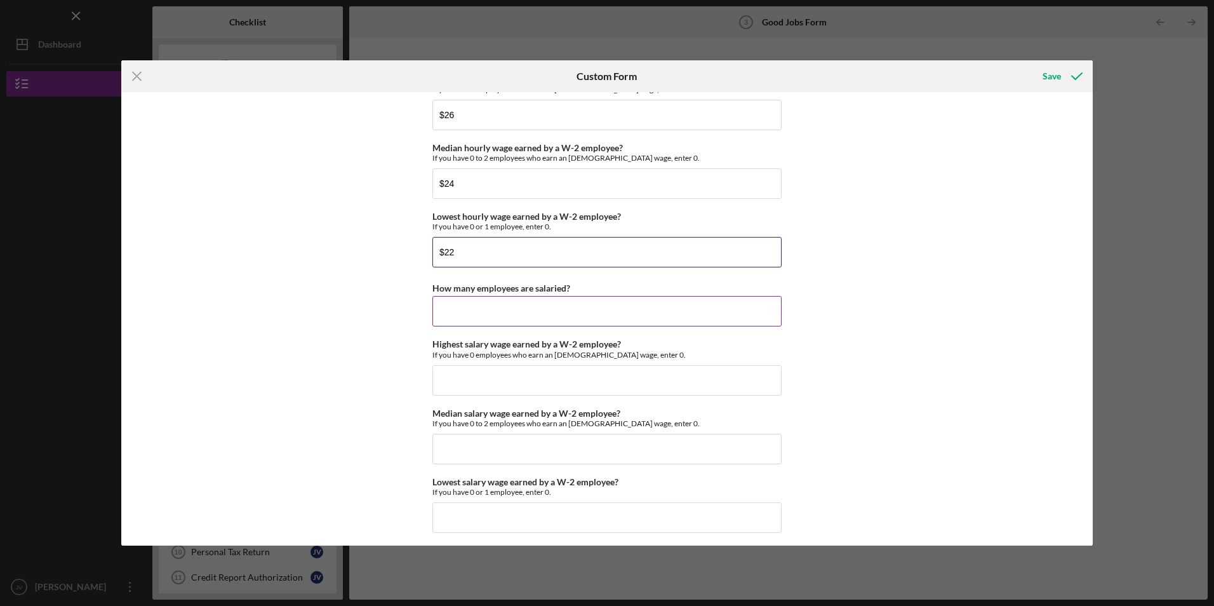
type input "$22"
click at [462, 320] on input "How many employees are salaried?" at bounding box center [606, 311] width 349 height 30
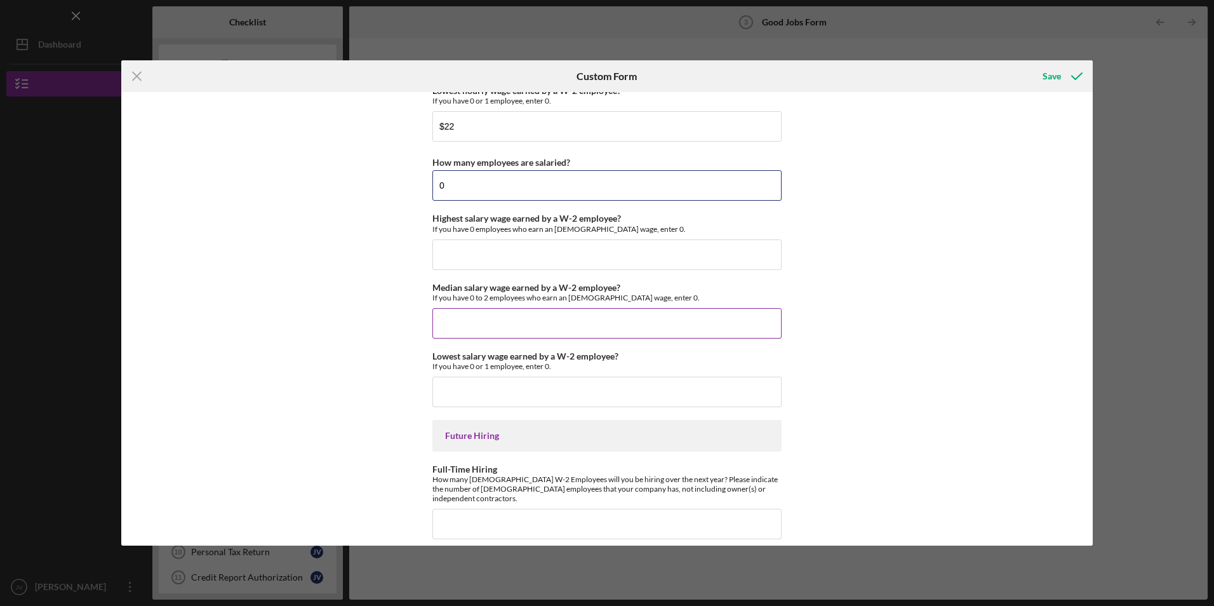
scroll to position [2666, 0]
type input "0"
click at [501, 265] on input "Highest salary wage earned by a W-2 employee?" at bounding box center [606, 253] width 349 height 30
type input "$0"
click at [499, 310] on input "Median salary wage earned by a W-2 employee?" at bounding box center [606, 322] width 349 height 30
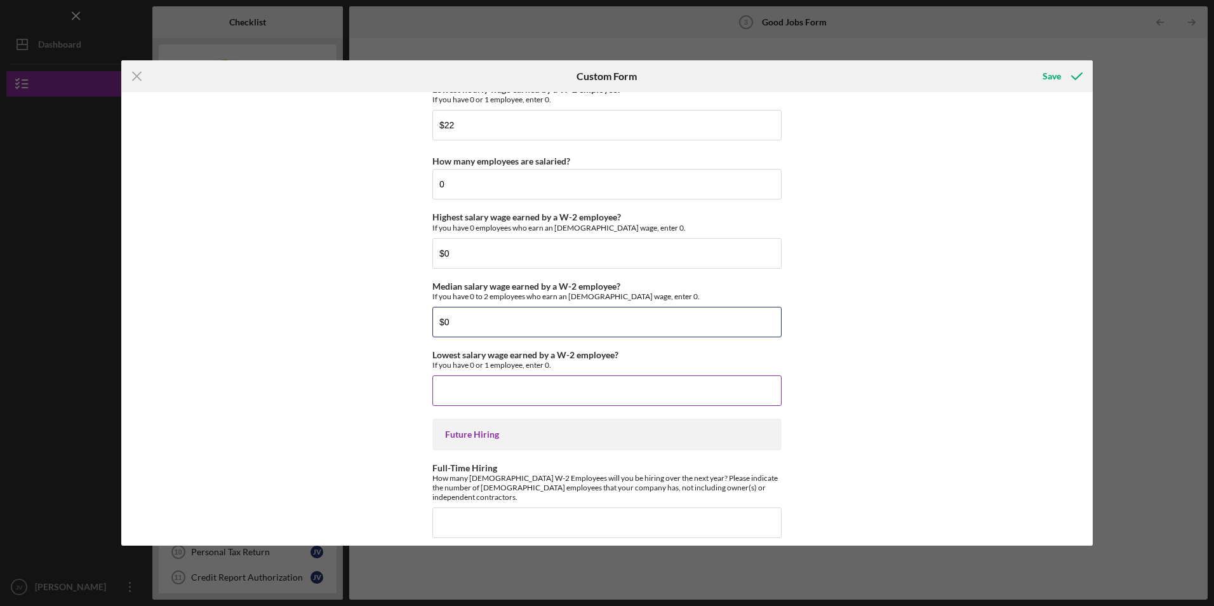
type input "$0"
click at [510, 389] on input "Lowest salary wage earned by a W-2 employee?" at bounding box center [606, 390] width 349 height 30
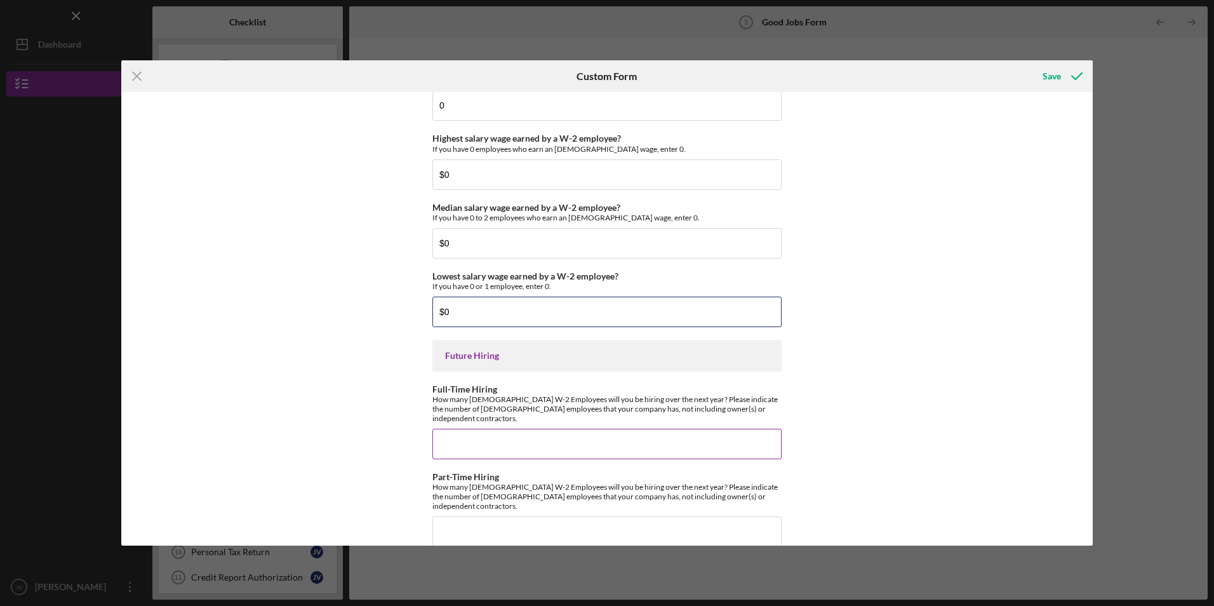
scroll to position [2746, 0]
type input "$0"
click at [491, 427] on input "Full-Time Hiring" at bounding box center [606, 442] width 349 height 30
type input "3"
type input "2"
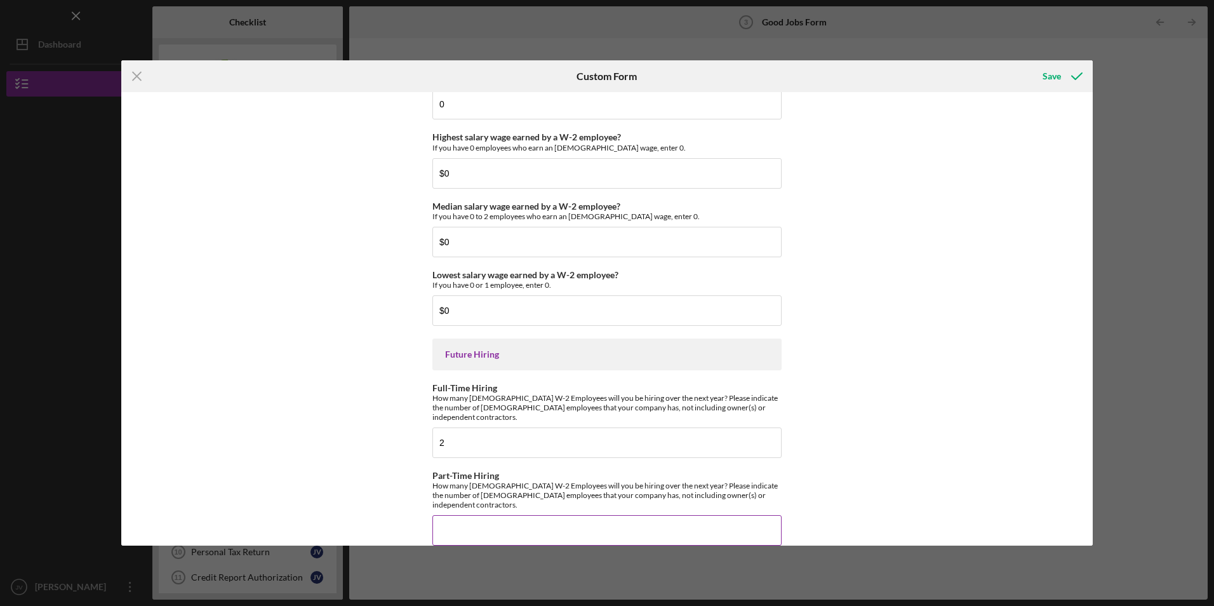
click at [483, 515] on input "Part-Time Hiring" at bounding box center [606, 530] width 349 height 30
type input "2"
click at [1053, 75] on div "Save" at bounding box center [1051, 75] width 18 height 25
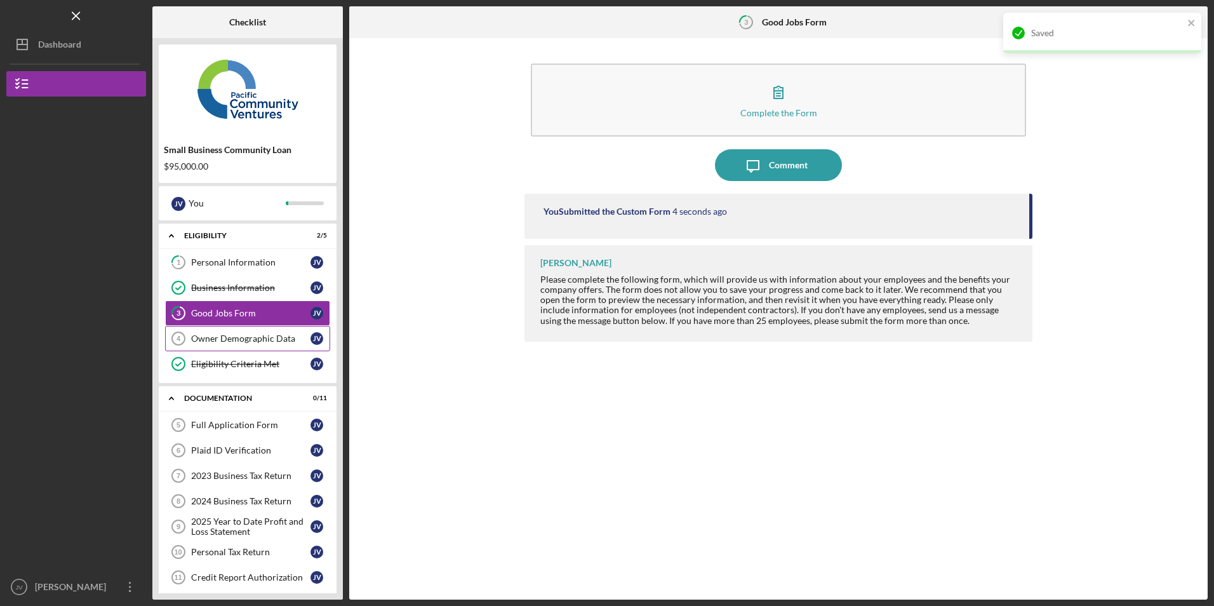
click at [246, 336] on div "Owner Demographic Data" at bounding box center [250, 338] width 119 height 10
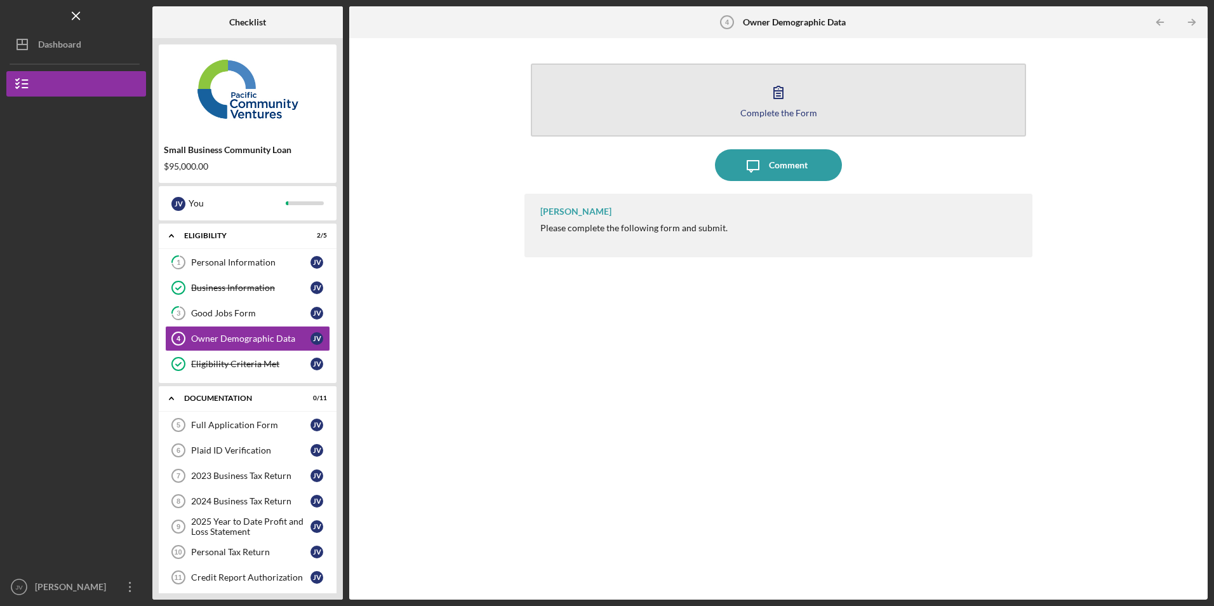
click at [612, 93] on button "Complete the Form Form" at bounding box center [778, 99] width 495 height 73
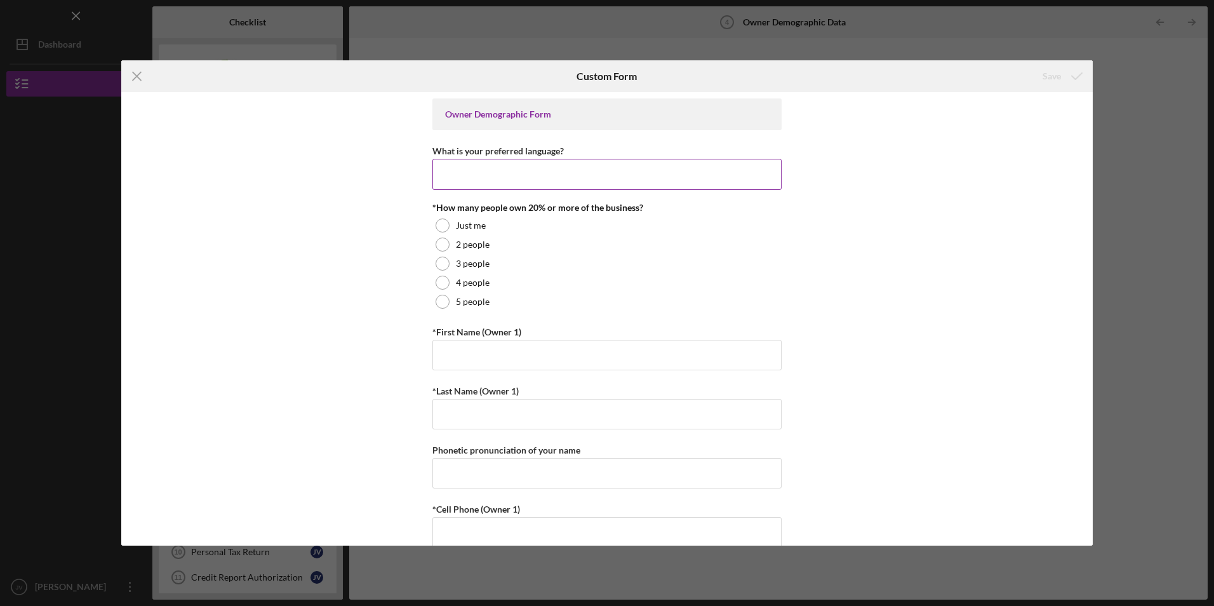
click at [472, 176] on input "What is your preferred language?" at bounding box center [606, 174] width 349 height 30
type input "English"
click at [441, 230] on div at bounding box center [442, 225] width 14 height 14
click at [453, 362] on input "*First Name (Owner 1)" at bounding box center [606, 355] width 349 height 30
type input "[PERSON_NAME]"
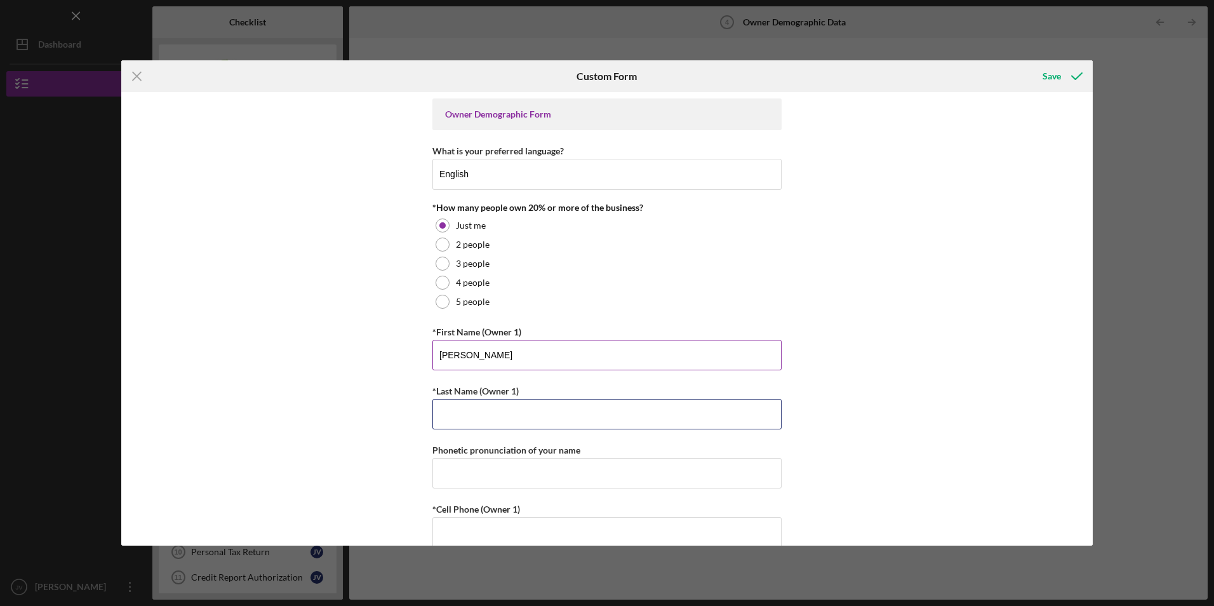
type input "[PERSON_NAME]"
type input "7079811187"
type input "[EMAIL_ADDRESS][DOMAIN_NAME]"
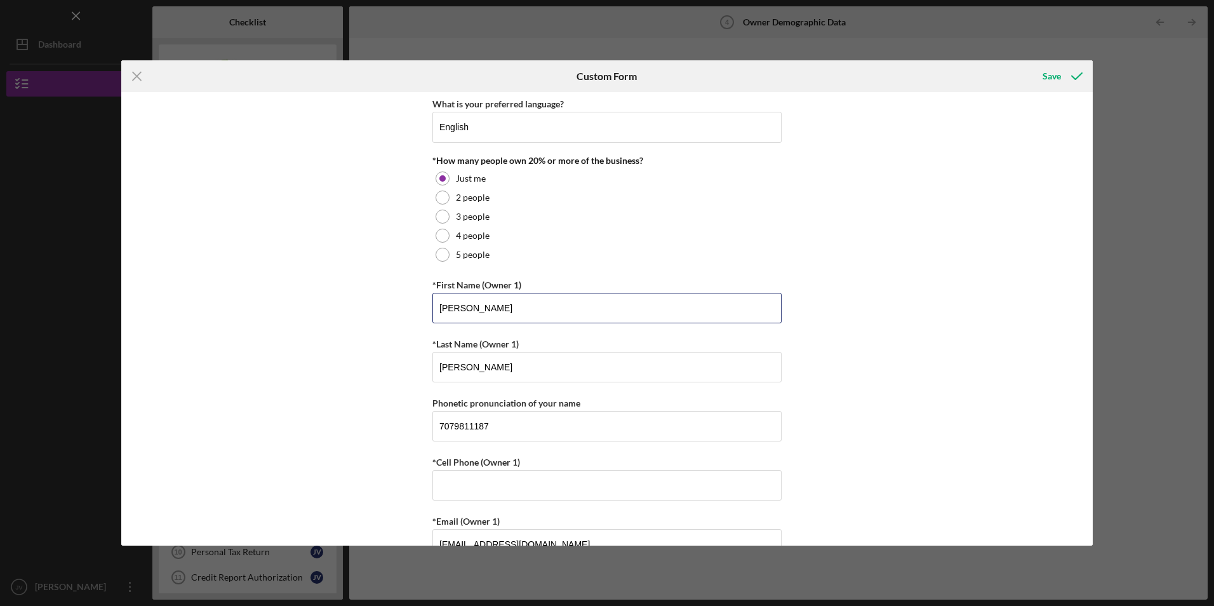
scroll to position [190, 0]
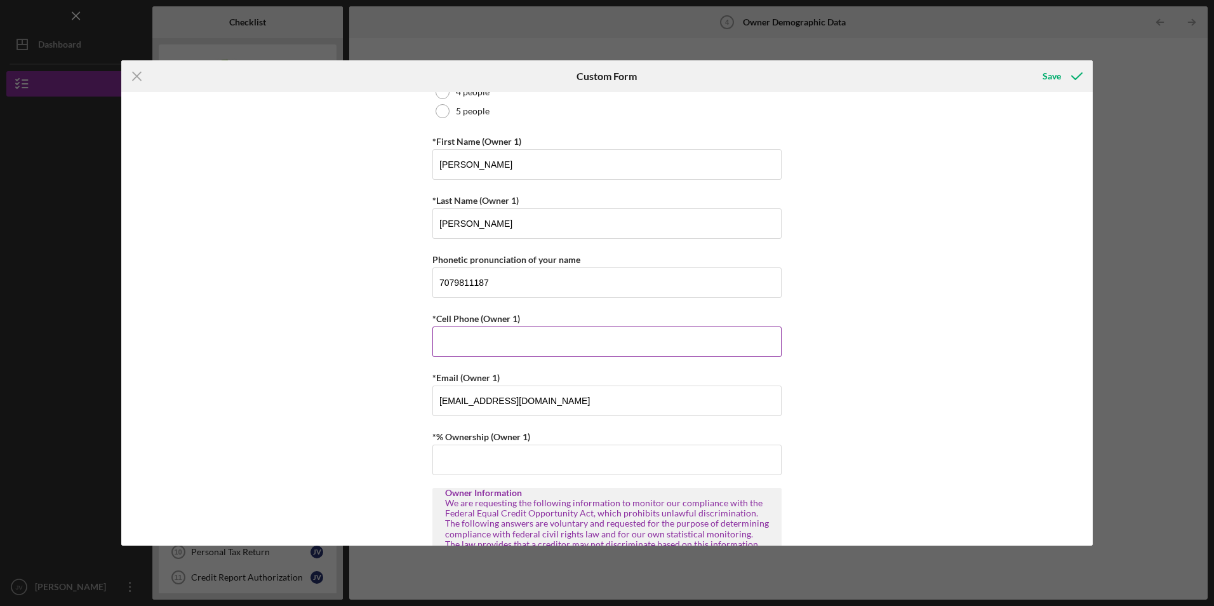
click at [473, 347] on input "*Cell Phone (Owner 1)" at bounding box center [606, 341] width 349 height 30
type input "[PHONE_NUMBER]"
drag, startPoint x: 496, startPoint y: 284, endPoint x: 397, endPoint y: 275, distance: 100.1
click at [397, 275] on div "Owner Demographic Form What is your preferred language? English *How many peopl…" at bounding box center [606, 318] width 971 height 453
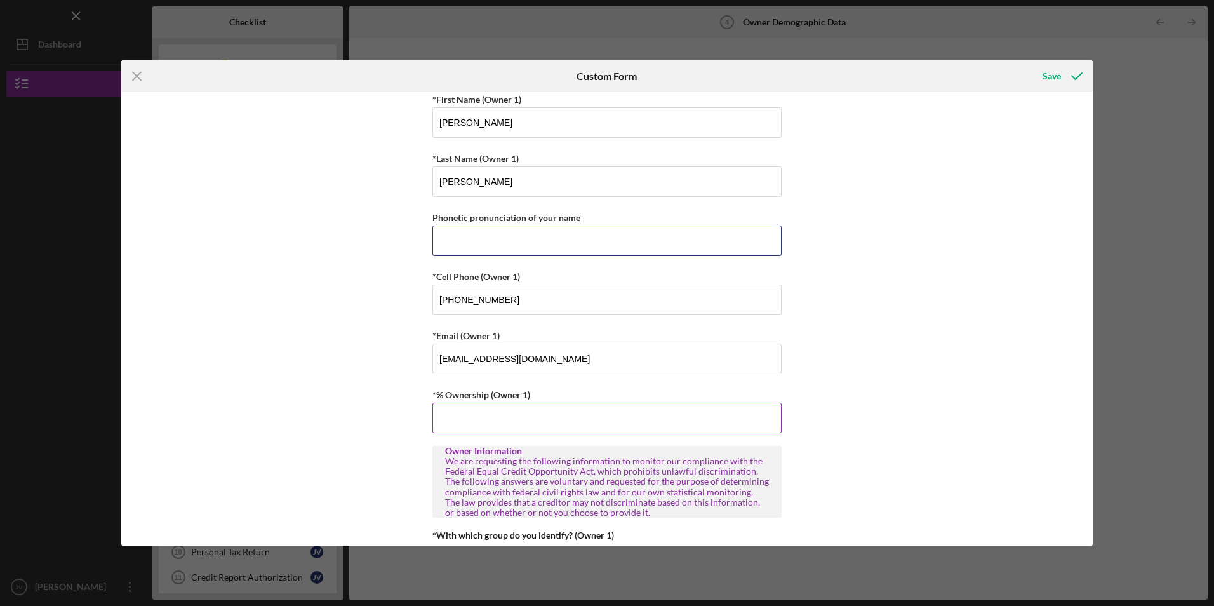
scroll to position [254, 0]
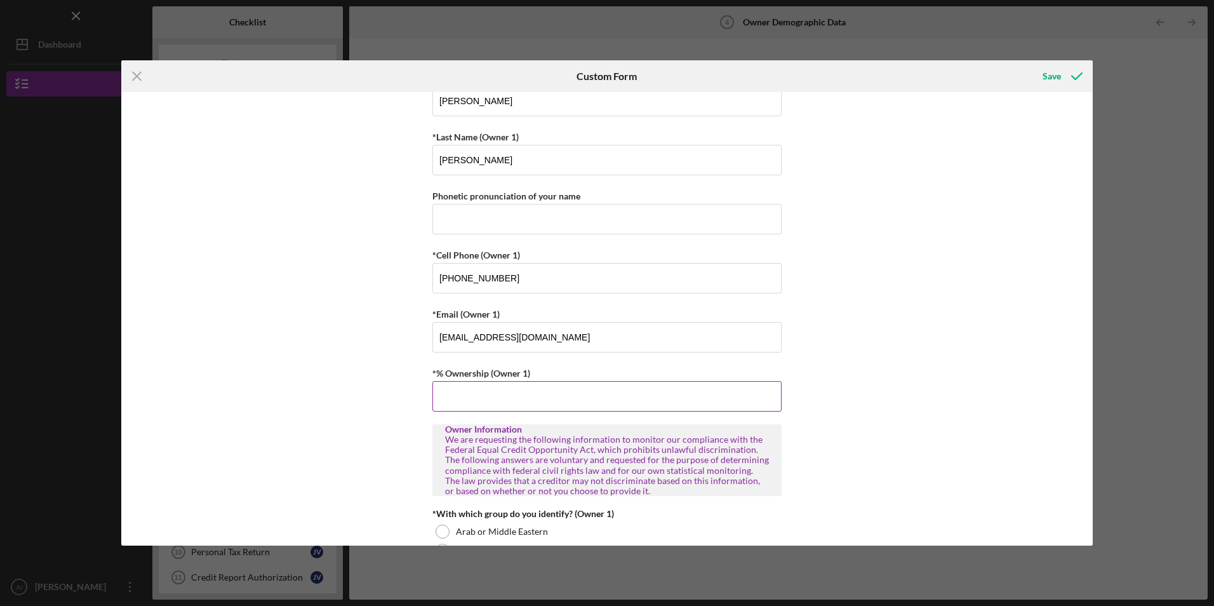
click at [456, 393] on input "*% Ownership (Owner 1)" at bounding box center [606, 396] width 349 height 30
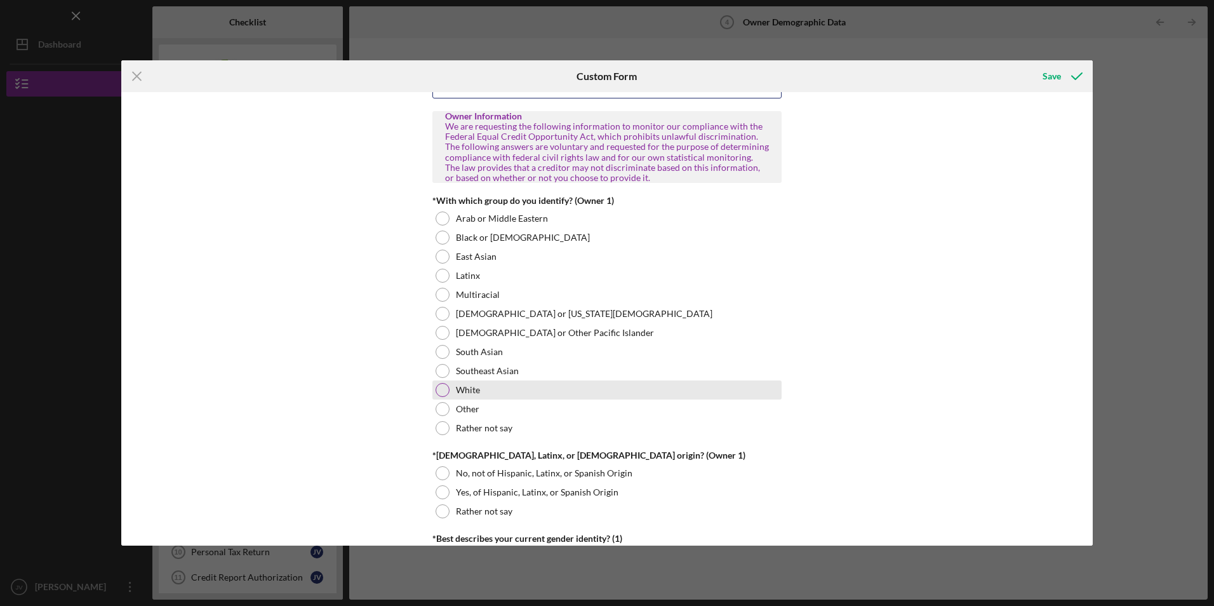
scroll to position [571, 0]
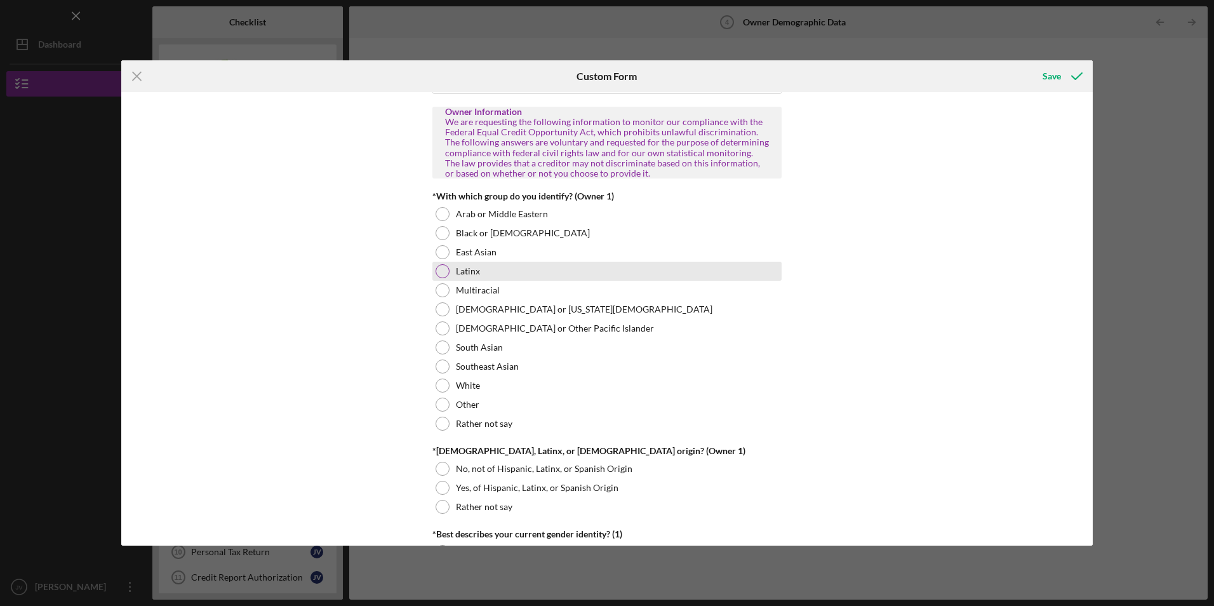
type input "100.00000%"
click at [440, 271] on div at bounding box center [442, 271] width 14 height 14
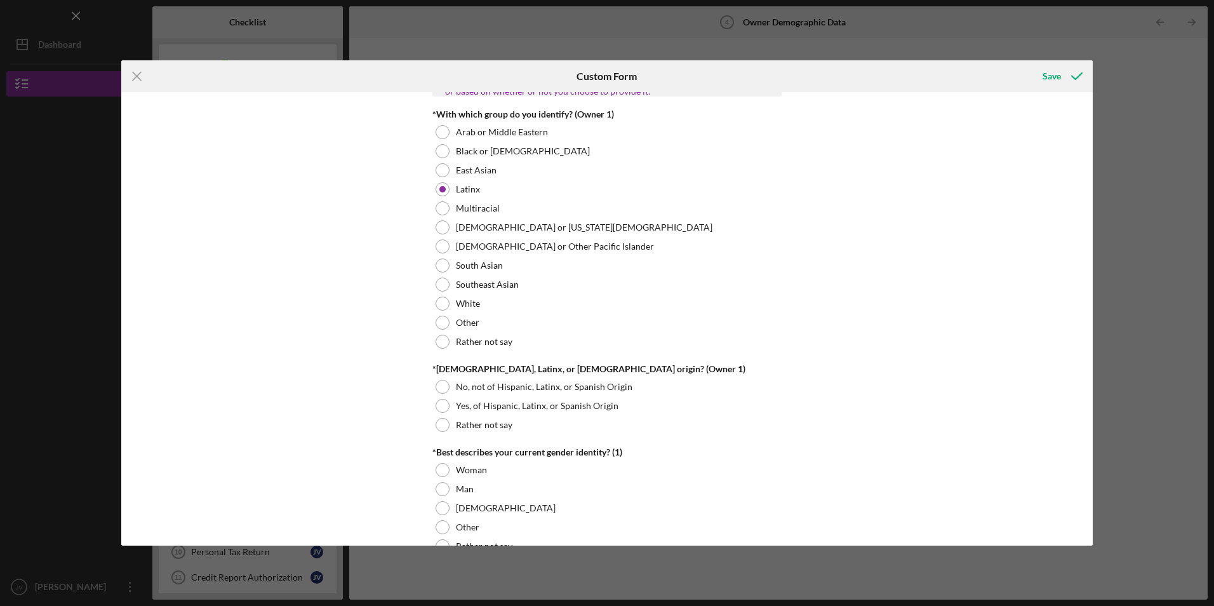
scroll to position [698, 0]
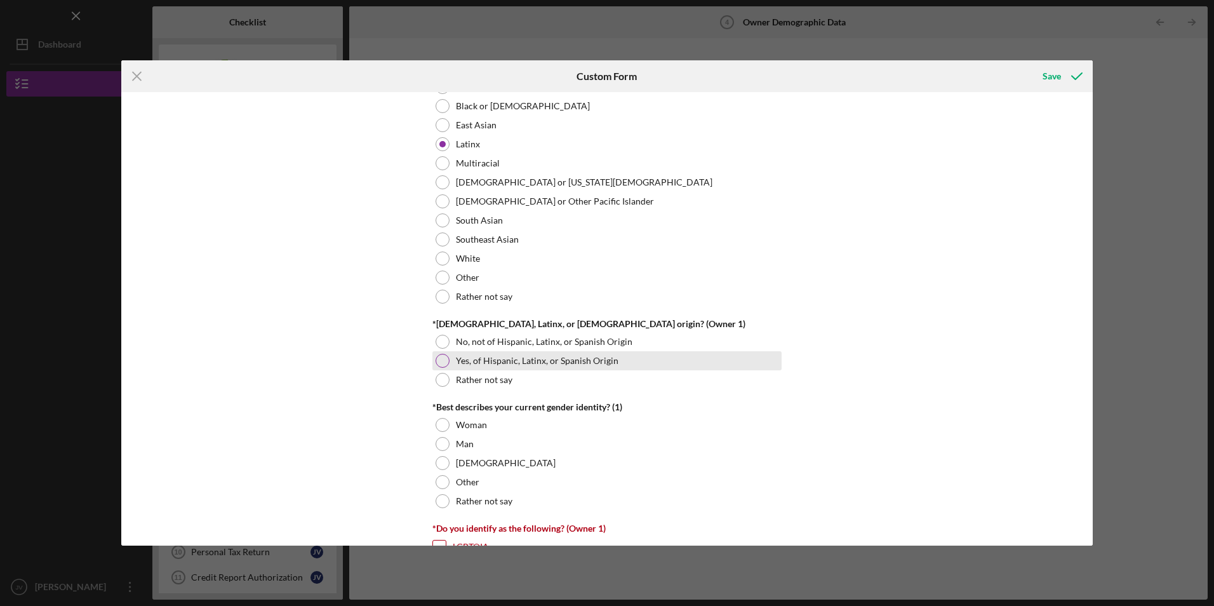
click at [440, 358] on div at bounding box center [442, 361] width 14 height 14
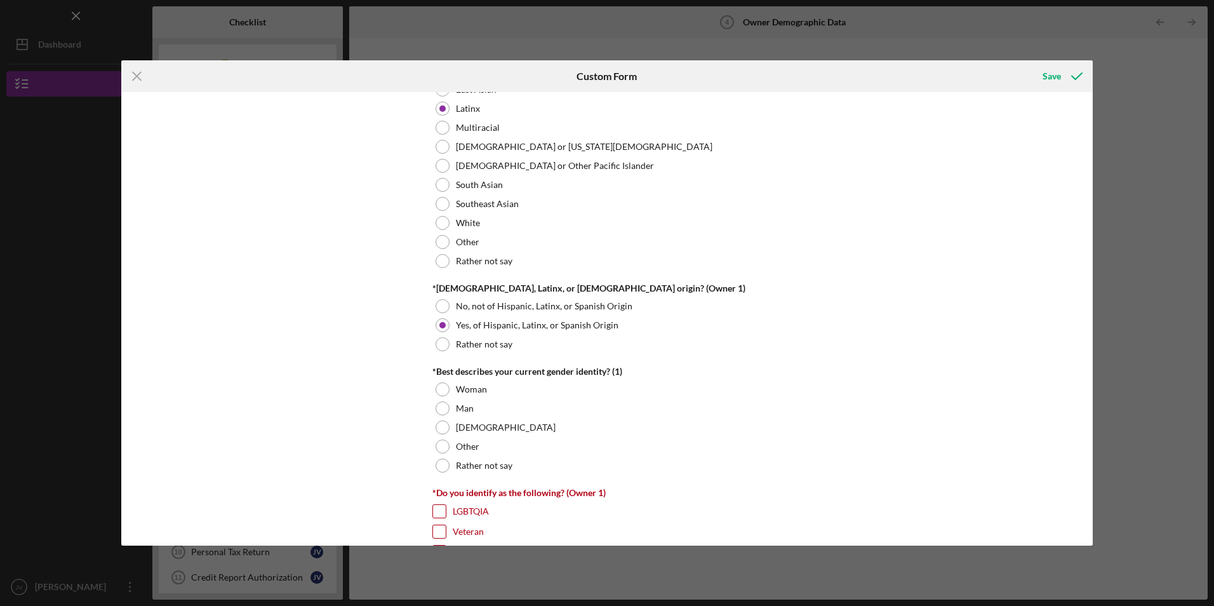
scroll to position [762, 0]
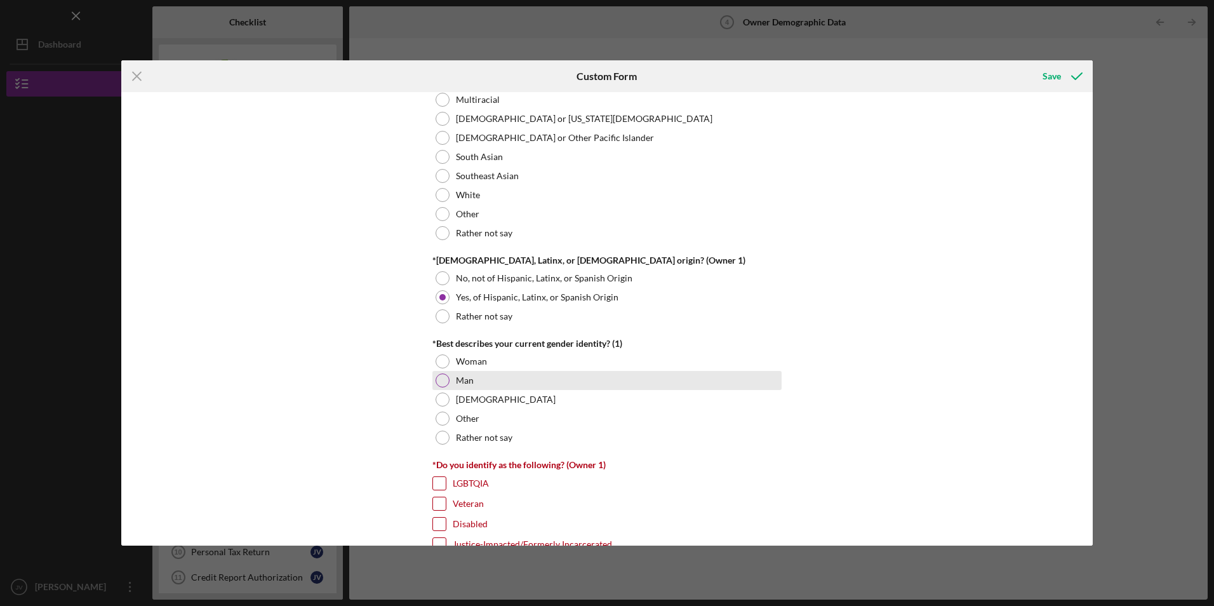
click at [441, 378] on div at bounding box center [442, 380] width 14 height 14
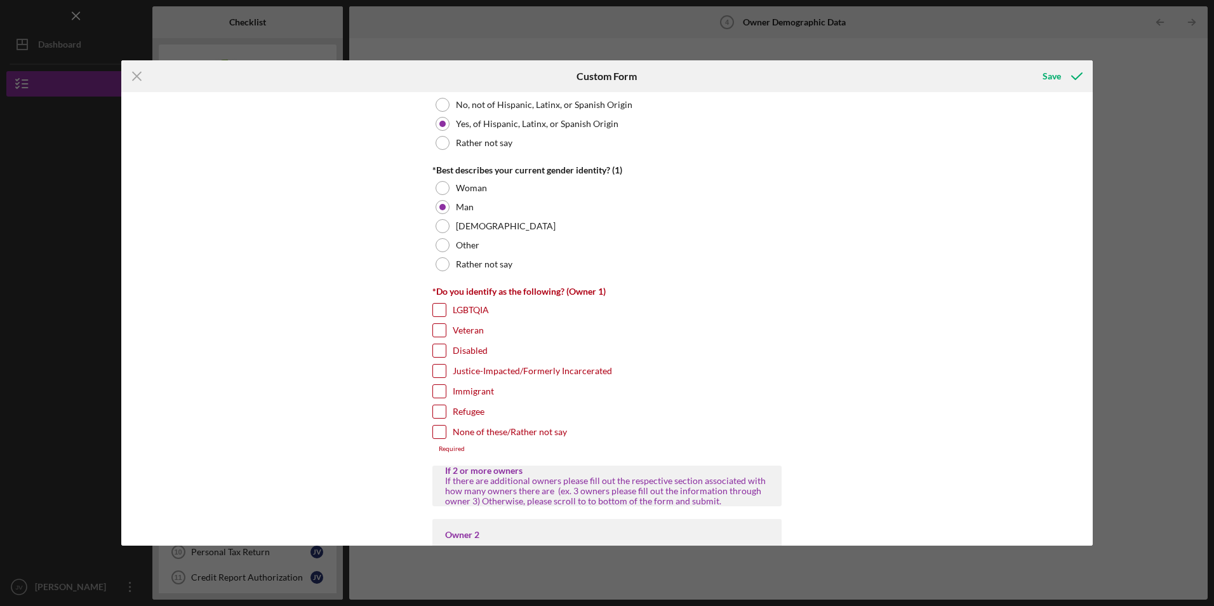
scroll to position [952, 0]
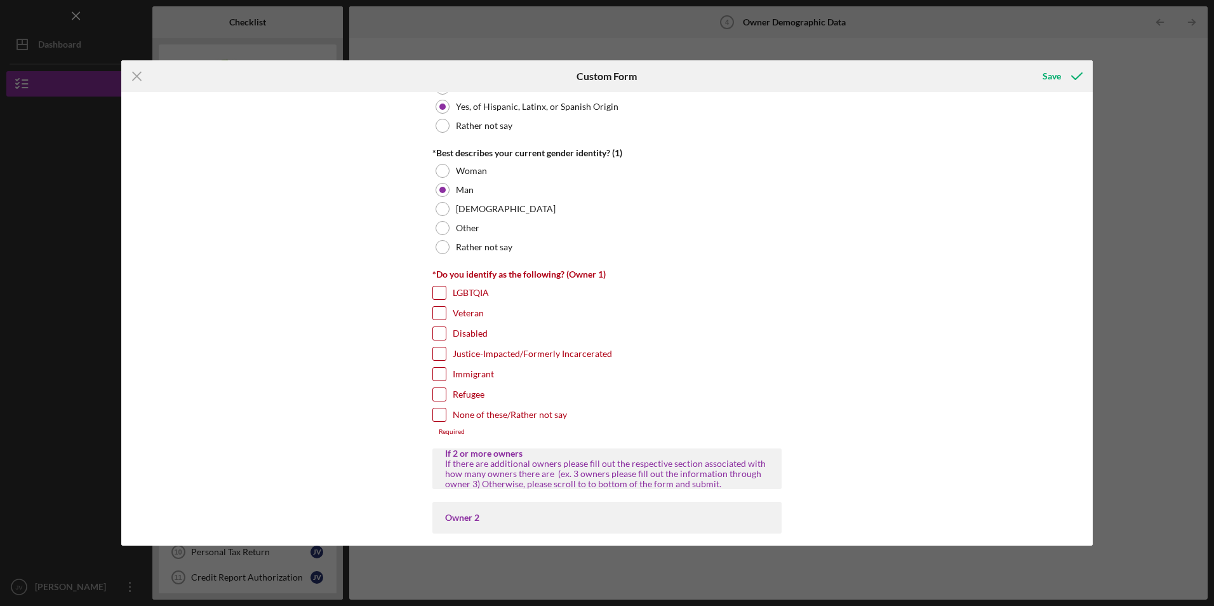
click at [436, 375] on input "Immigrant" at bounding box center [439, 374] width 13 height 13
checkbox input "true"
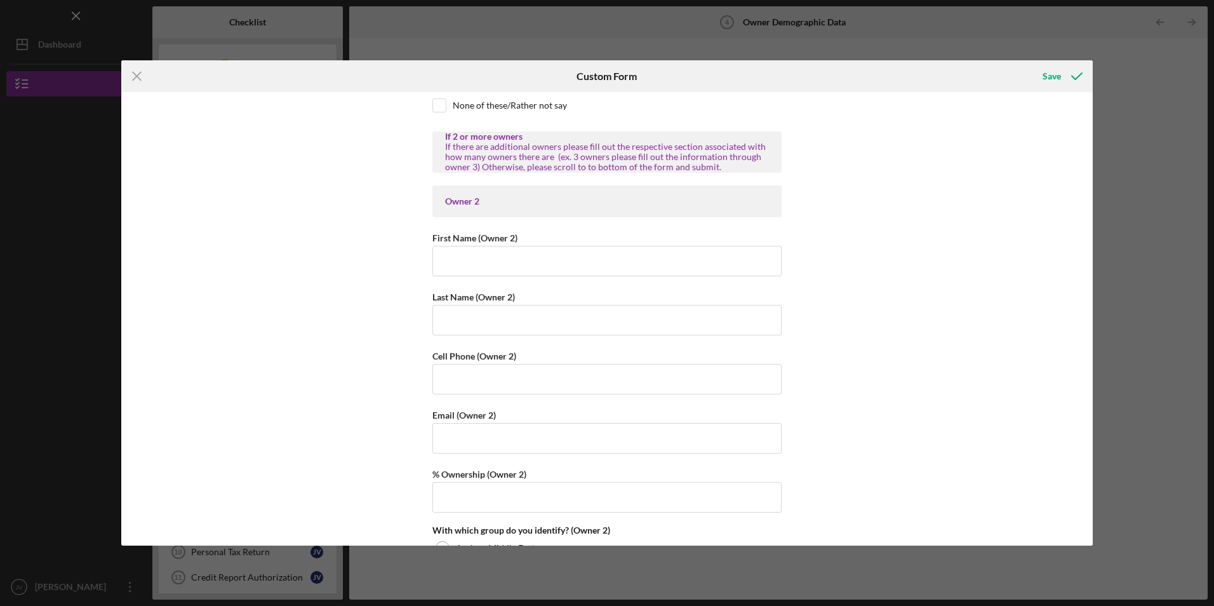
scroll to position [1397, 0]
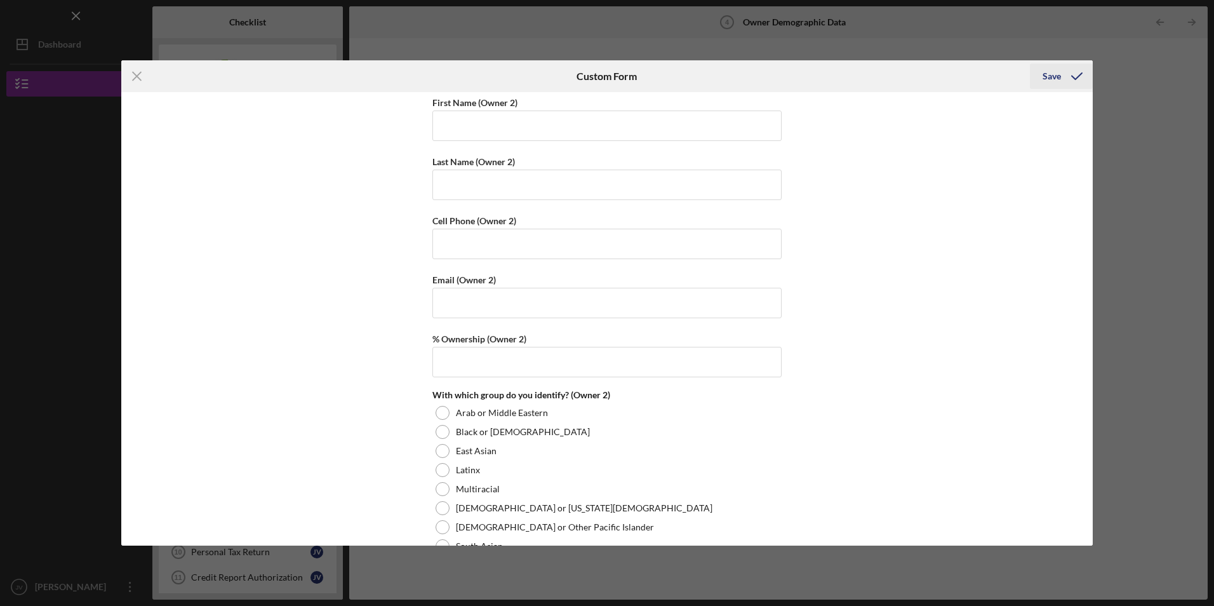
click at [1055, 74] on div "Save" at bounding box center [1051, 75] width 18 height 25
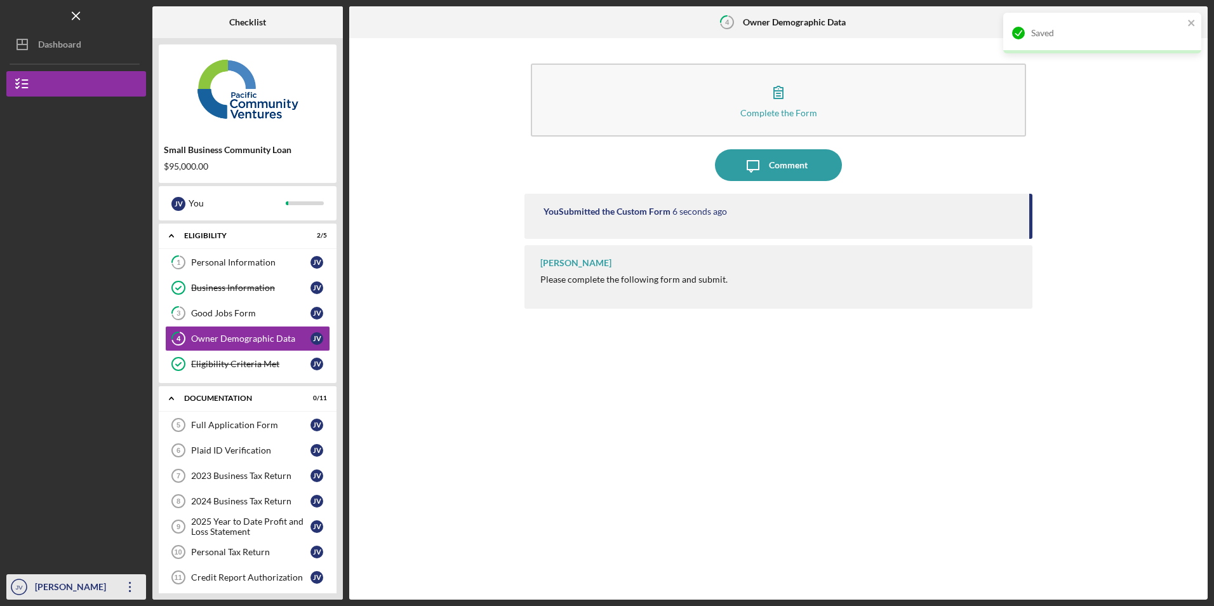
click at [128, 584] on icon "Icon/Overflow" at bounding box center [130, 587] width 32 height 32
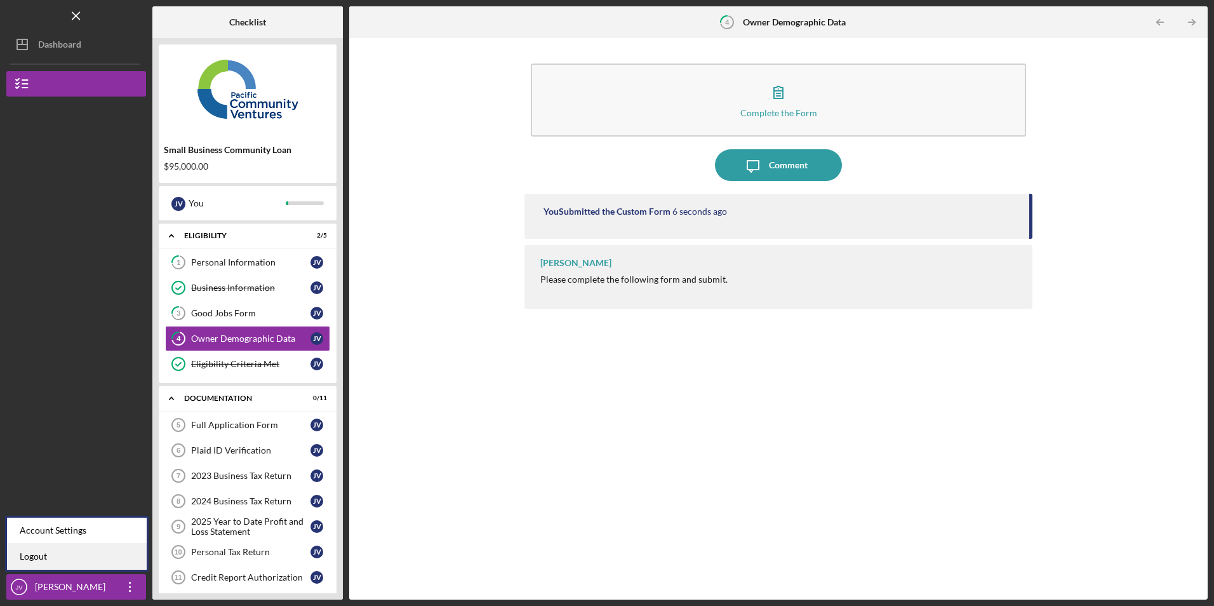
click at [123, 557] on link "Logout" at bounding box center [77, 556] width 140 height 26
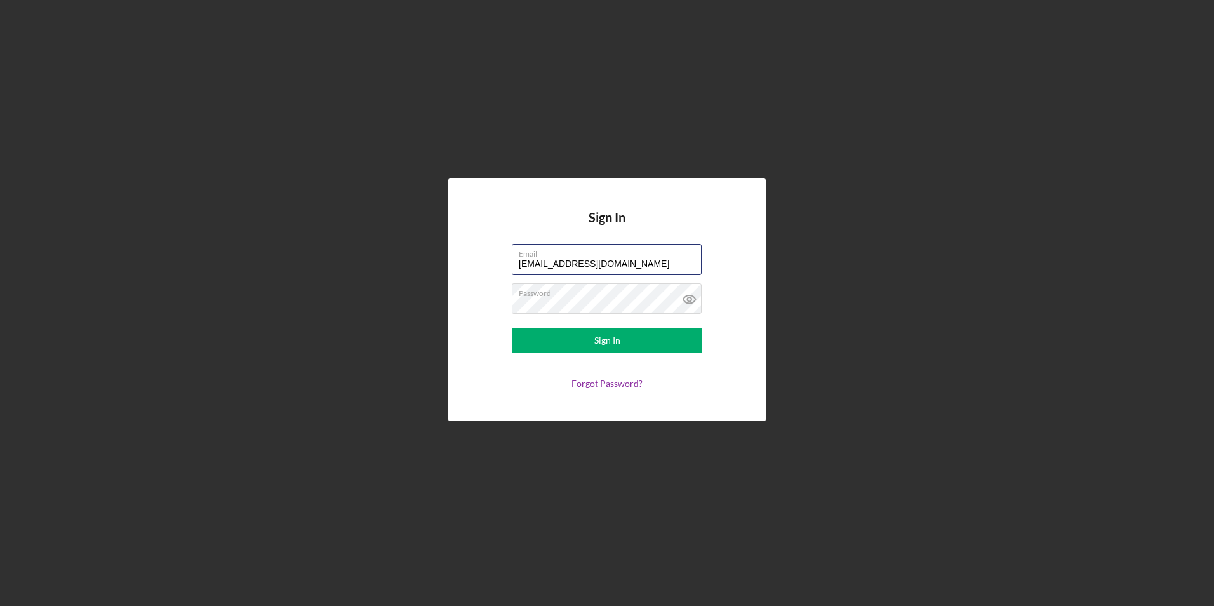
drag, startPoint x: 630, startPoint y: 262, endPoint x: 455, endPoint y: 249, distance: 175.6
click at [455, 249] on div "Sign In Email [EMAIL_ADDRESS][DOMAIN_NAME] Password Sign In Forgot Password?" at bounding box center [606, 299] width 317 height 242
type input "[EMAIL_ADDRESS][DOMAIN_NAME]"
click at [547, 346] on button "Sign In" at bounding box center [607, 340] width 190 height 25
